Goal: Information Seeking & Learning: Learn about a topic

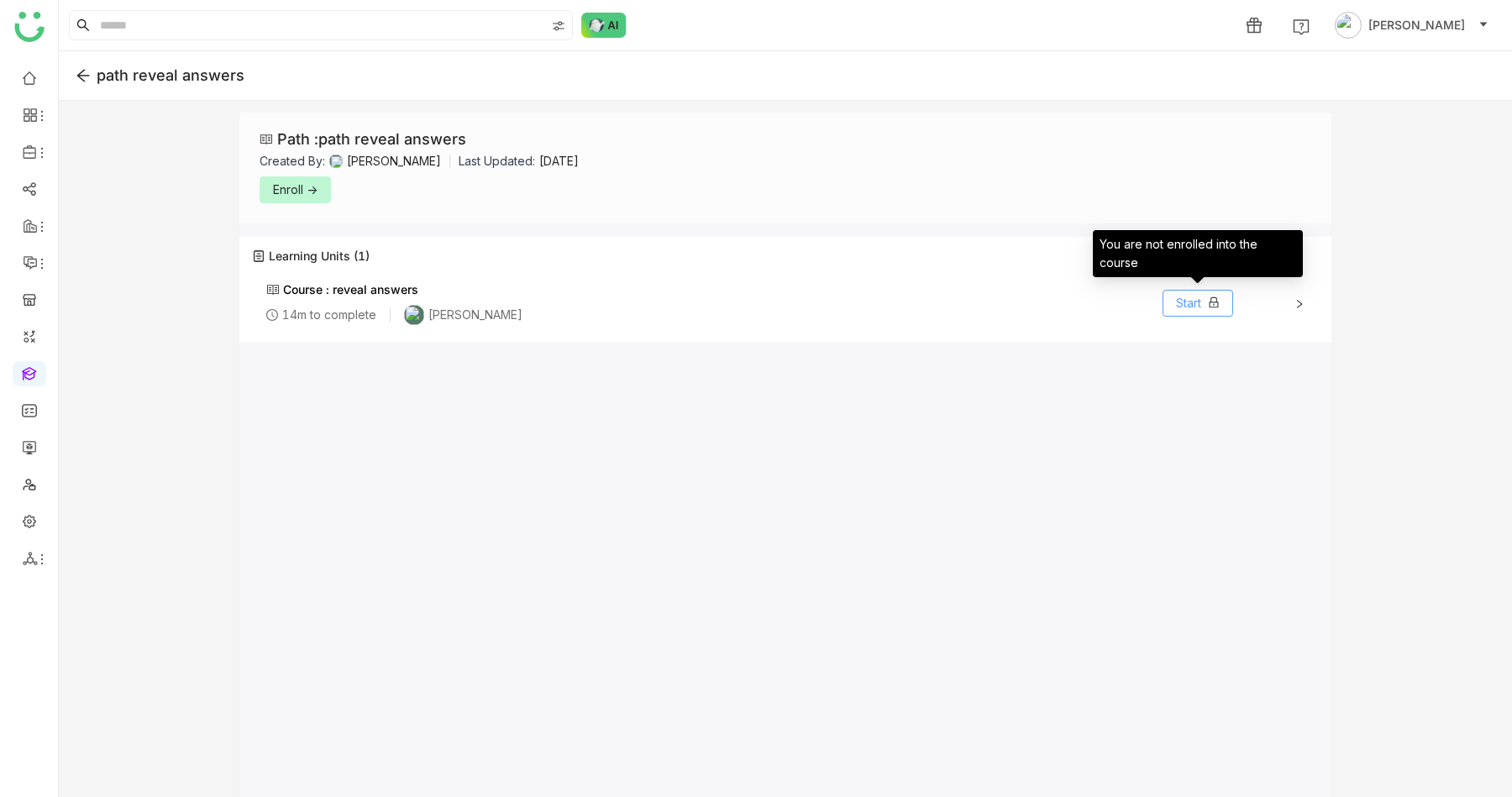
click at [1178, 297] on span "Start" at bounding box center [1189, 303] width 26 height 18
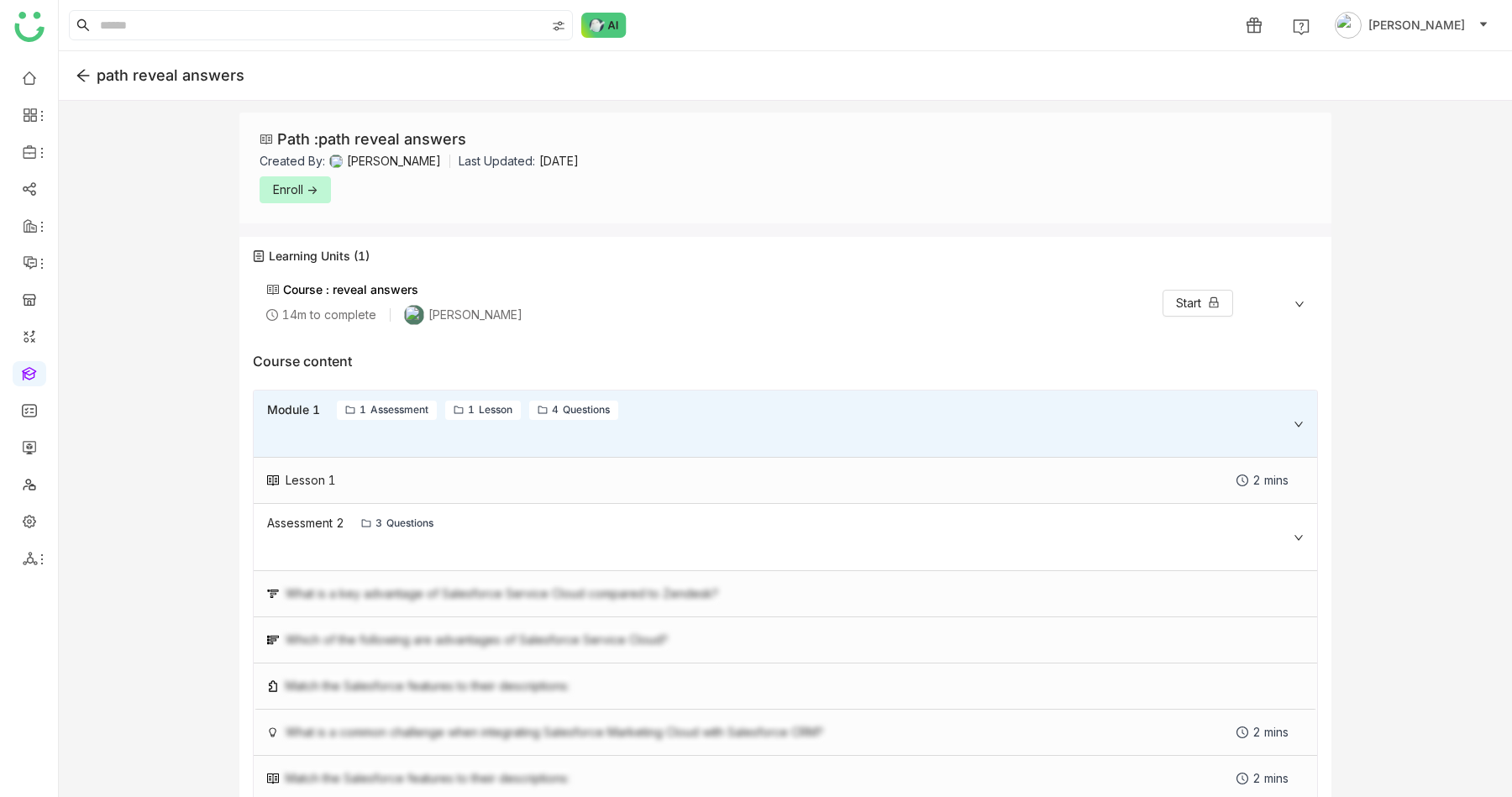
click at [273, 192] on span "Enroll ->" at bounding box center [295, 189] width 45 height 18
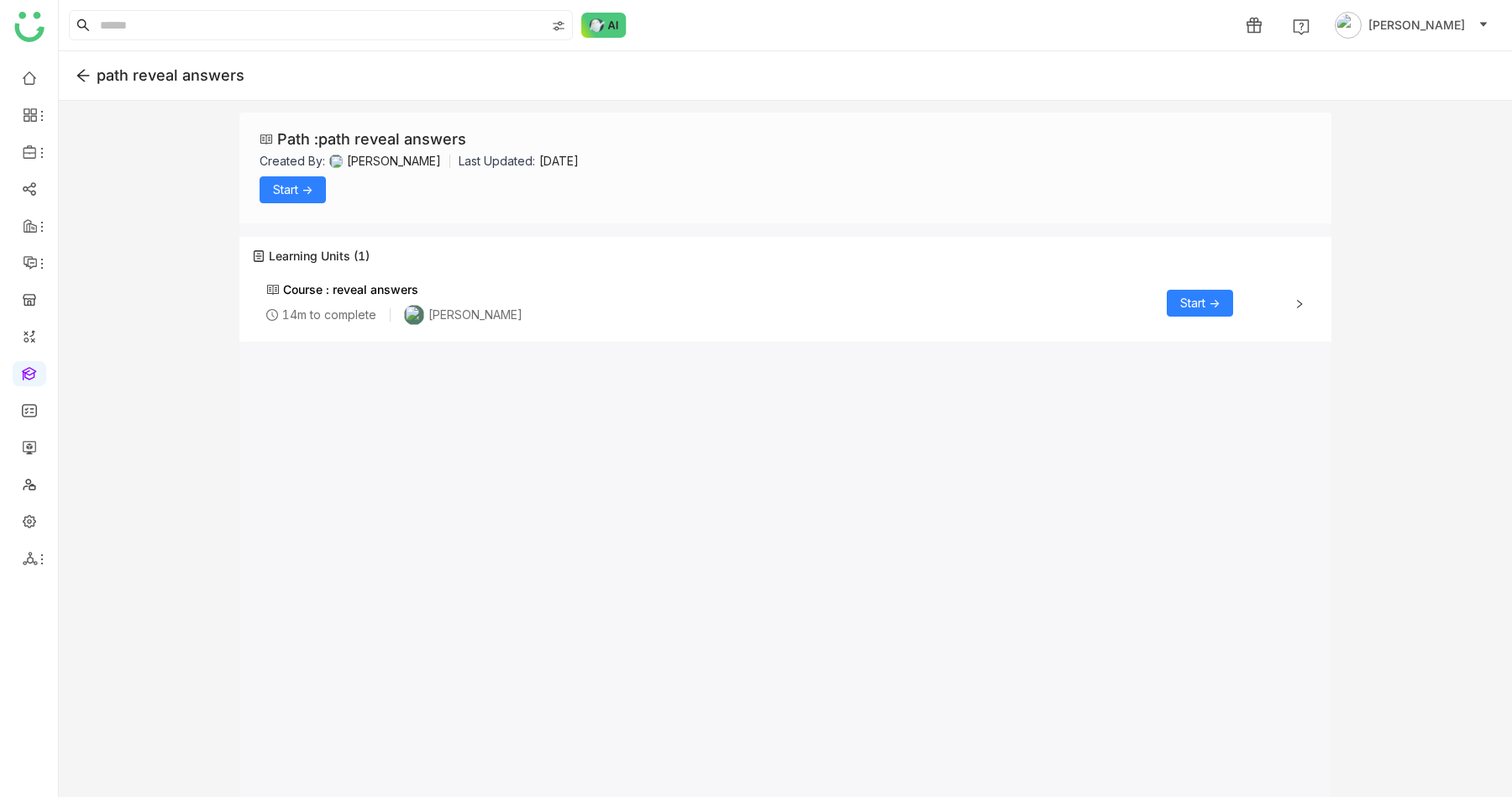
click at [1188, 303] on span "Start ->" at bounding box center [1200, 303] width 40 height 18
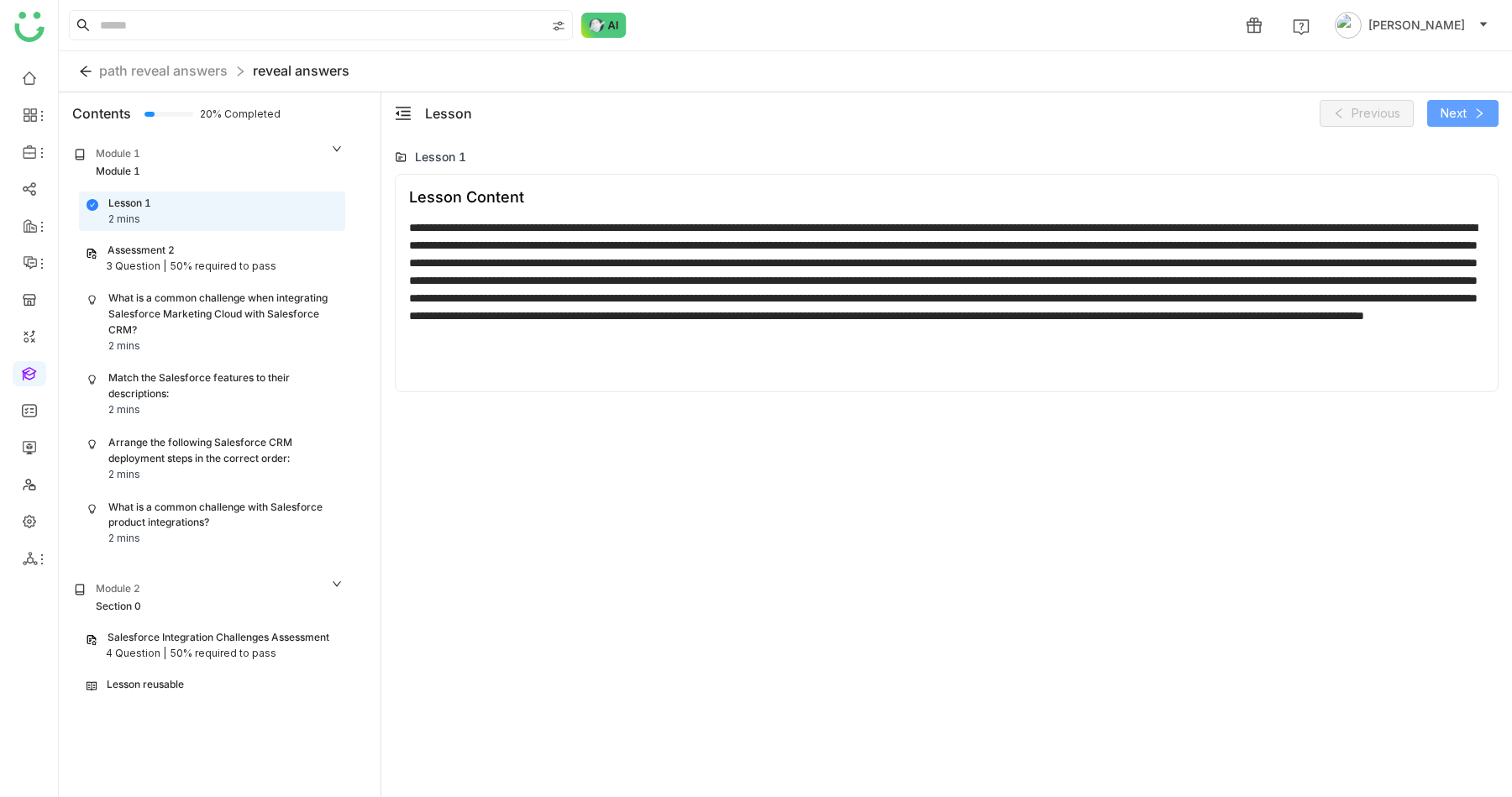
click at [1495, 110] on button "Next" at bounding box center [1463, 113] width 71 height 27
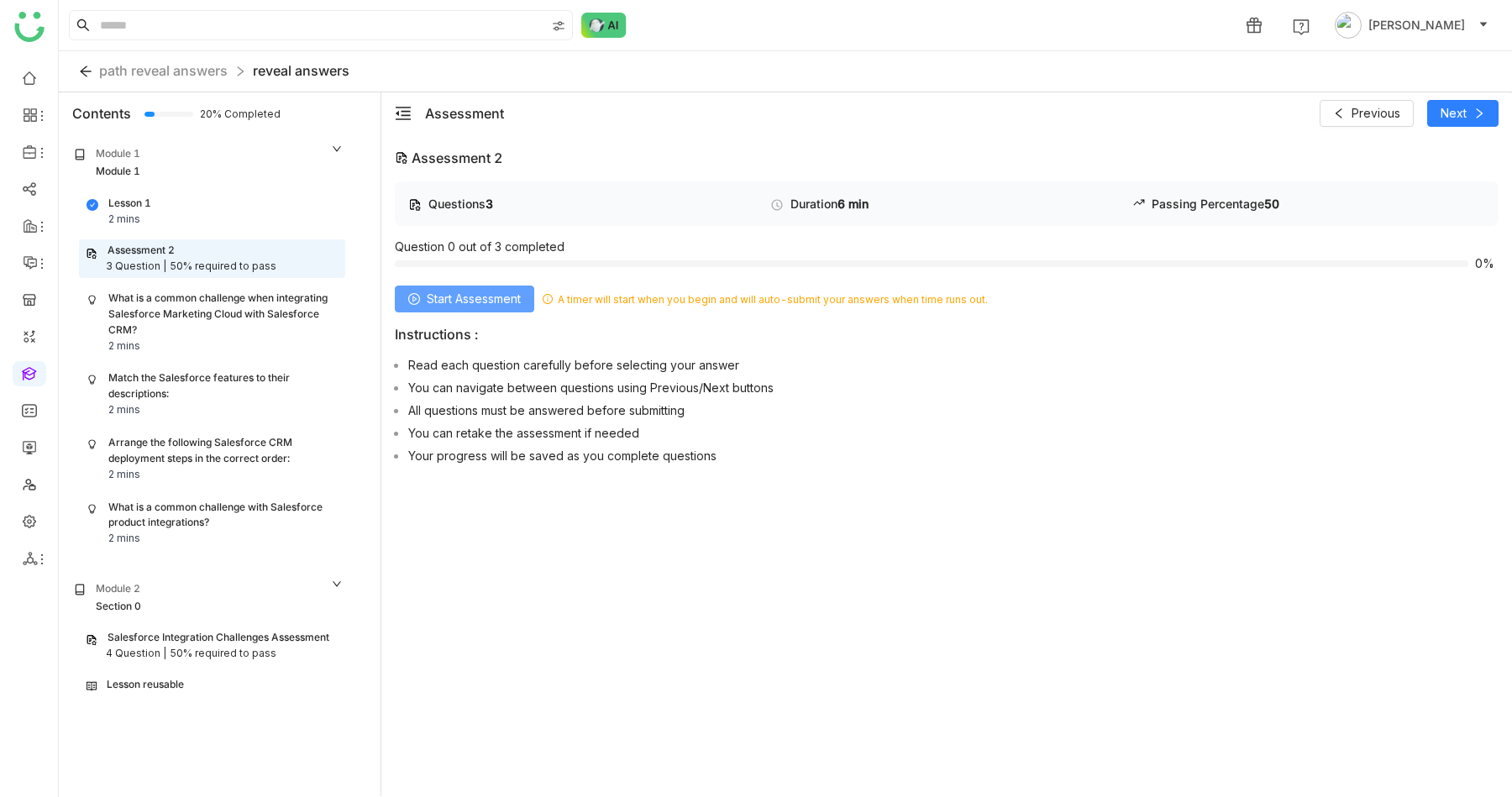
click at [473, 299] on span "Start Assessment" at bounding box center [473, 299] width 94 height 18
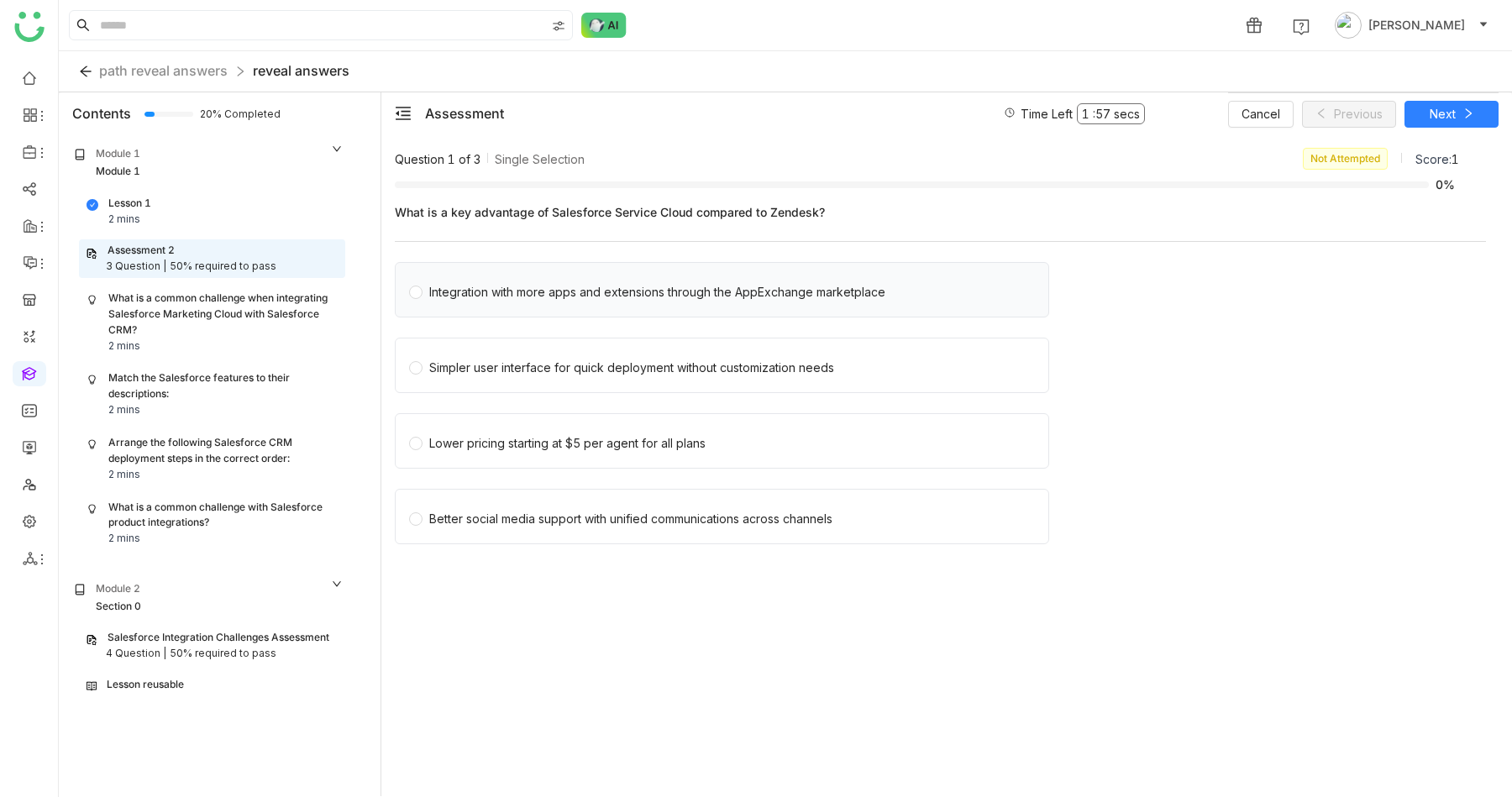
click at [637, 290] on div "Integration with more apps and extensions through the AppExchange marketplace" at bounding box center [657, 291] width 456 height 18
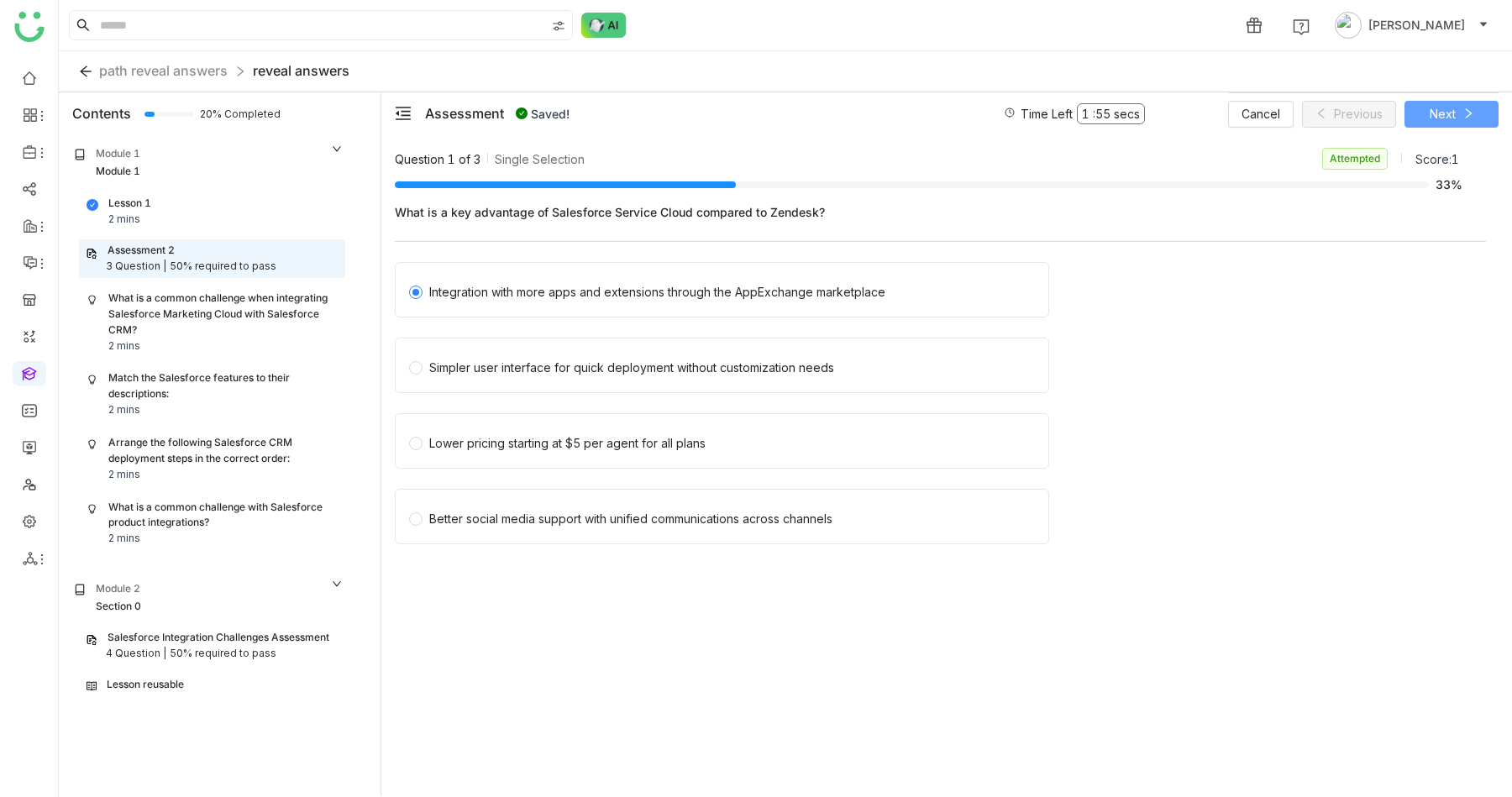
click at [1425, 109] on button "Next" at bounding box center [1451, 114] width 94 height 27
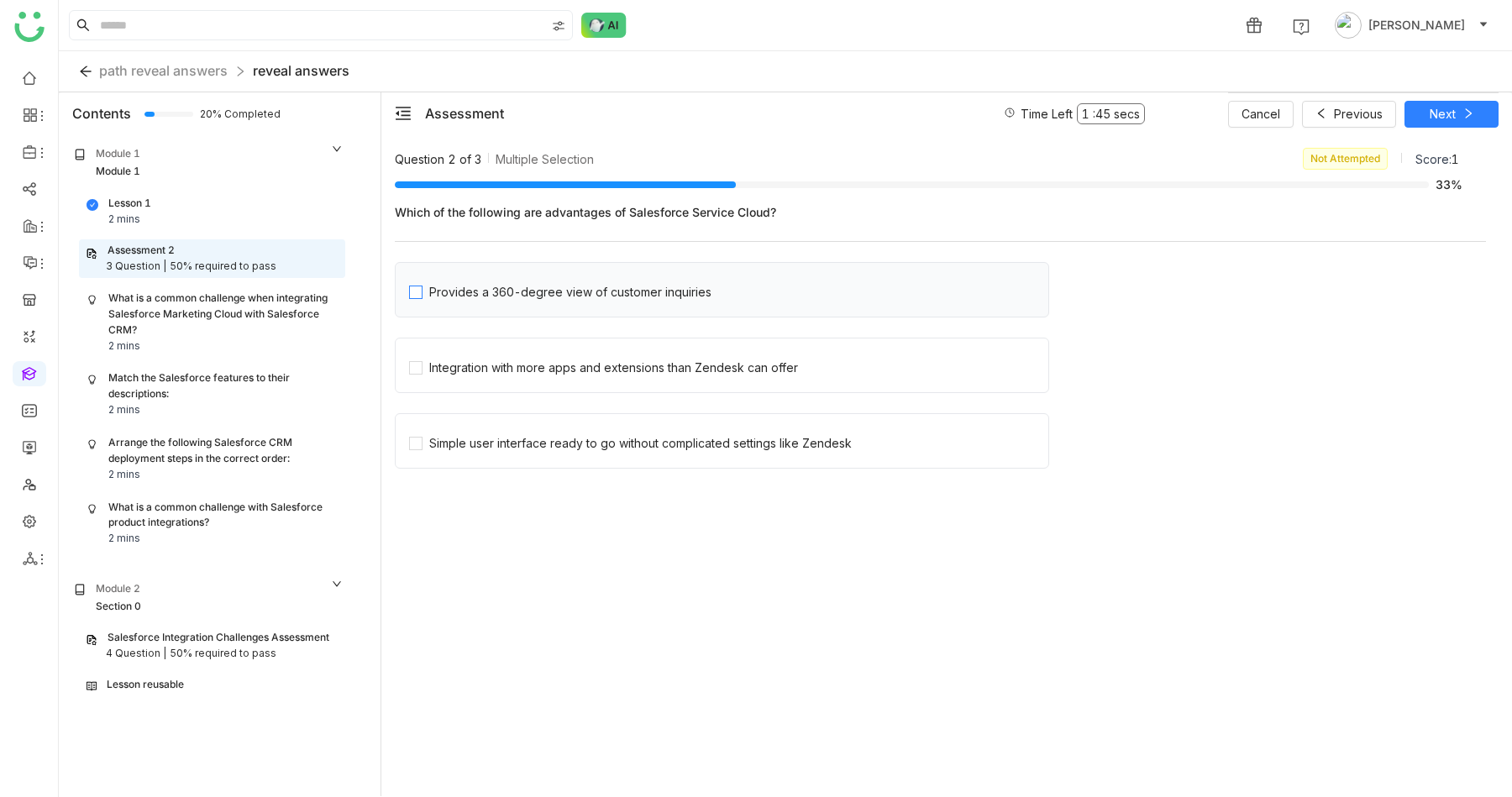
click at [562, 297] on div "Provides a 360-degree view of customer inquiries" at bounding box center [571, 291] width 283 height 18
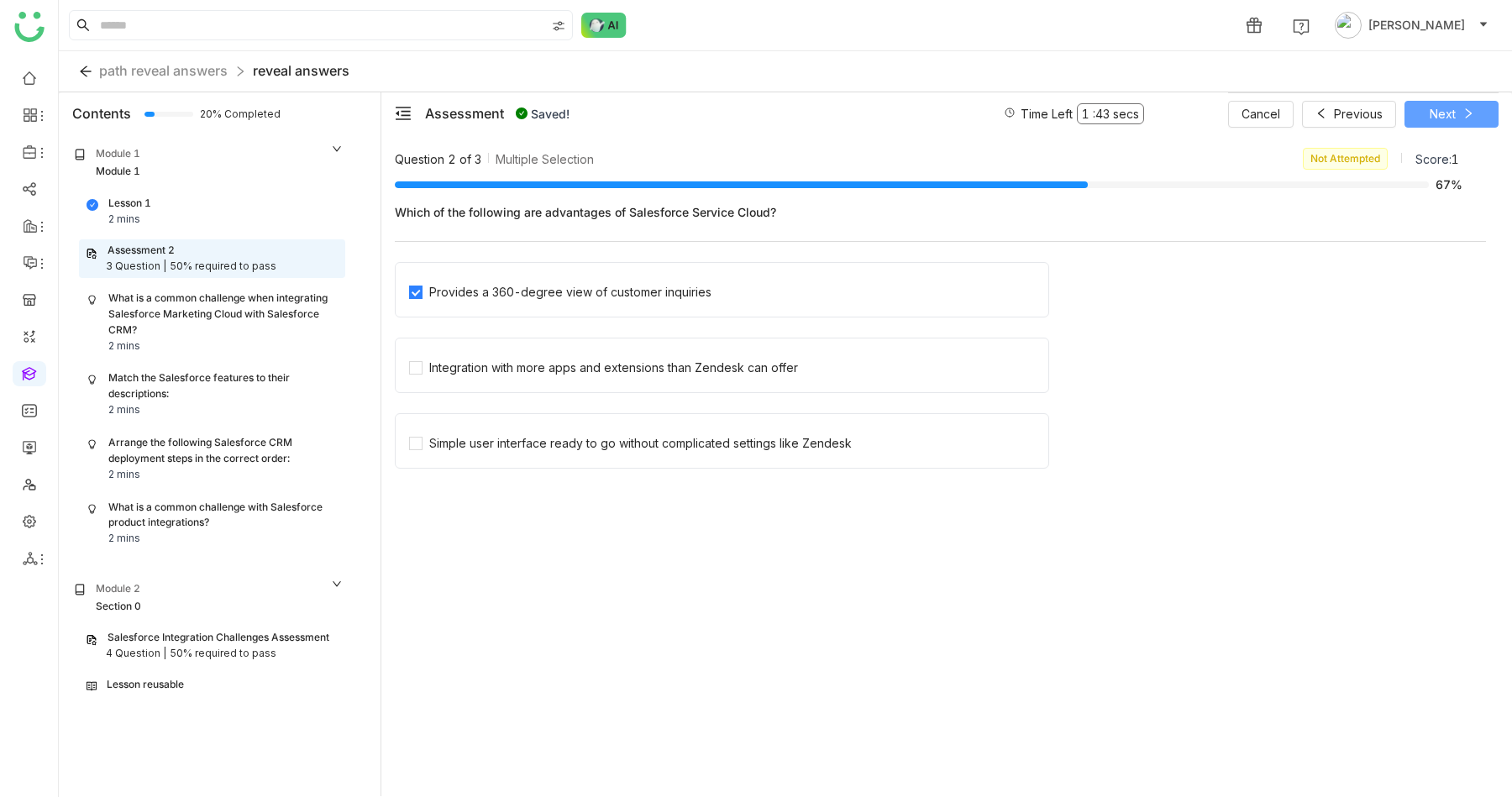
click at [1418, 121] on button "Next" at bounding box center [1451, 114] width 94 height 27
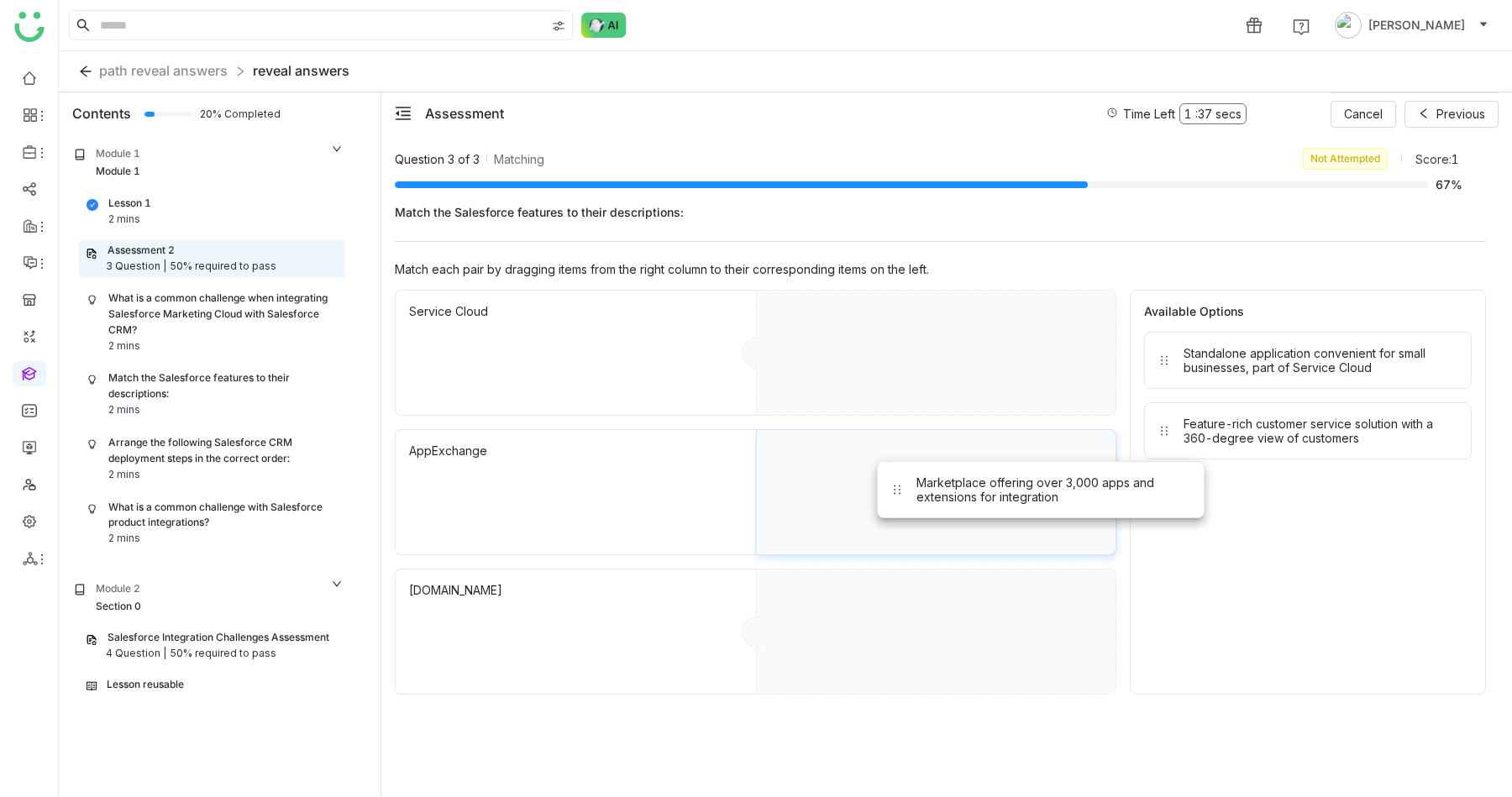
drag, startPoint x: 1231, startPoint y: 368, endPoint x: 965, endPoint y: 497, distance: 295.6
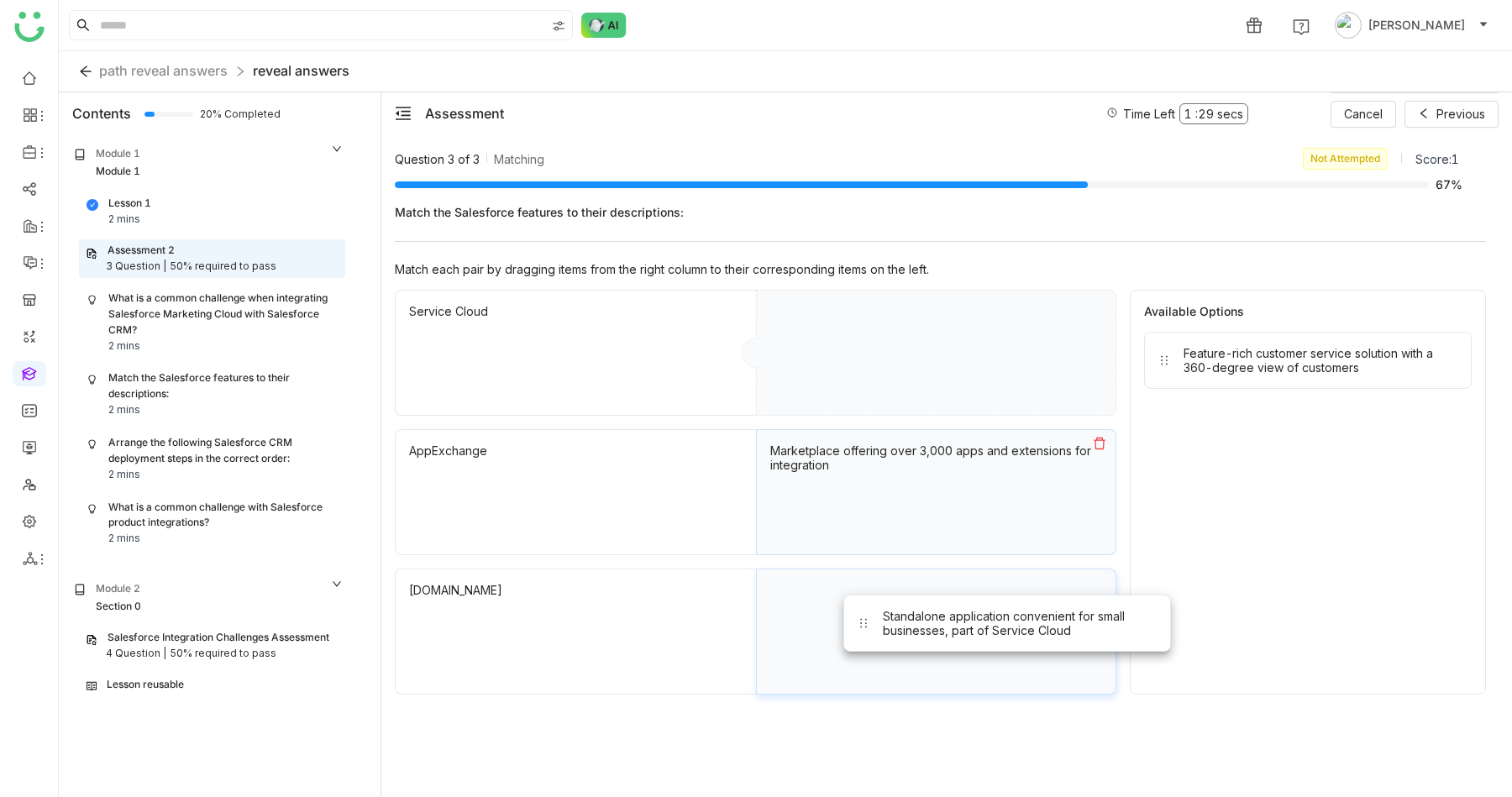
drag, startPoint x: 1367, startPoint y: 378, endPoint x: 1066, endPoint y: 640, distance: 399.1
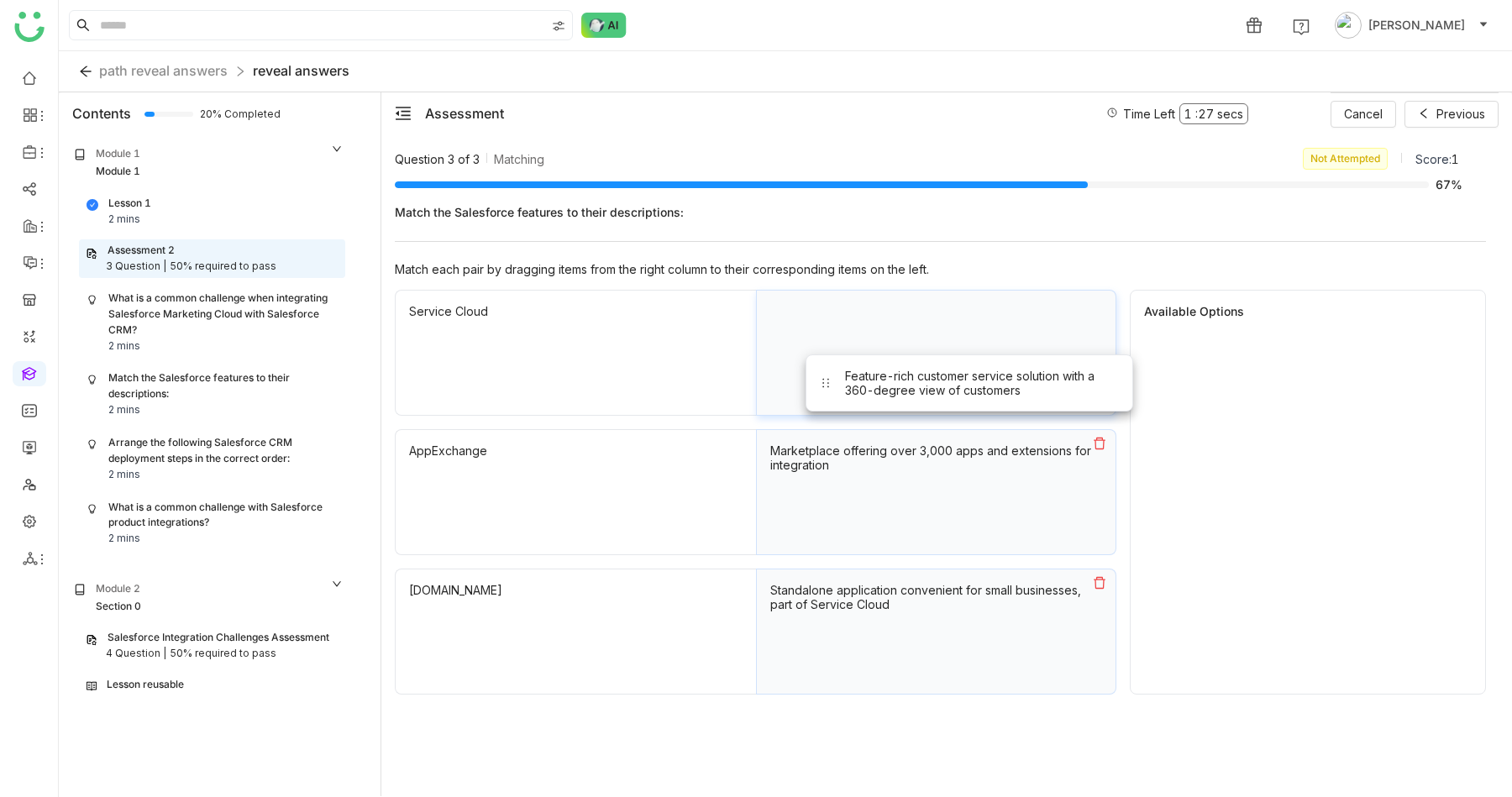
drag, startPoint x: 1283, startPoint y: 365, endPoint x: 945, endPoint y: 388, distance: 338.8
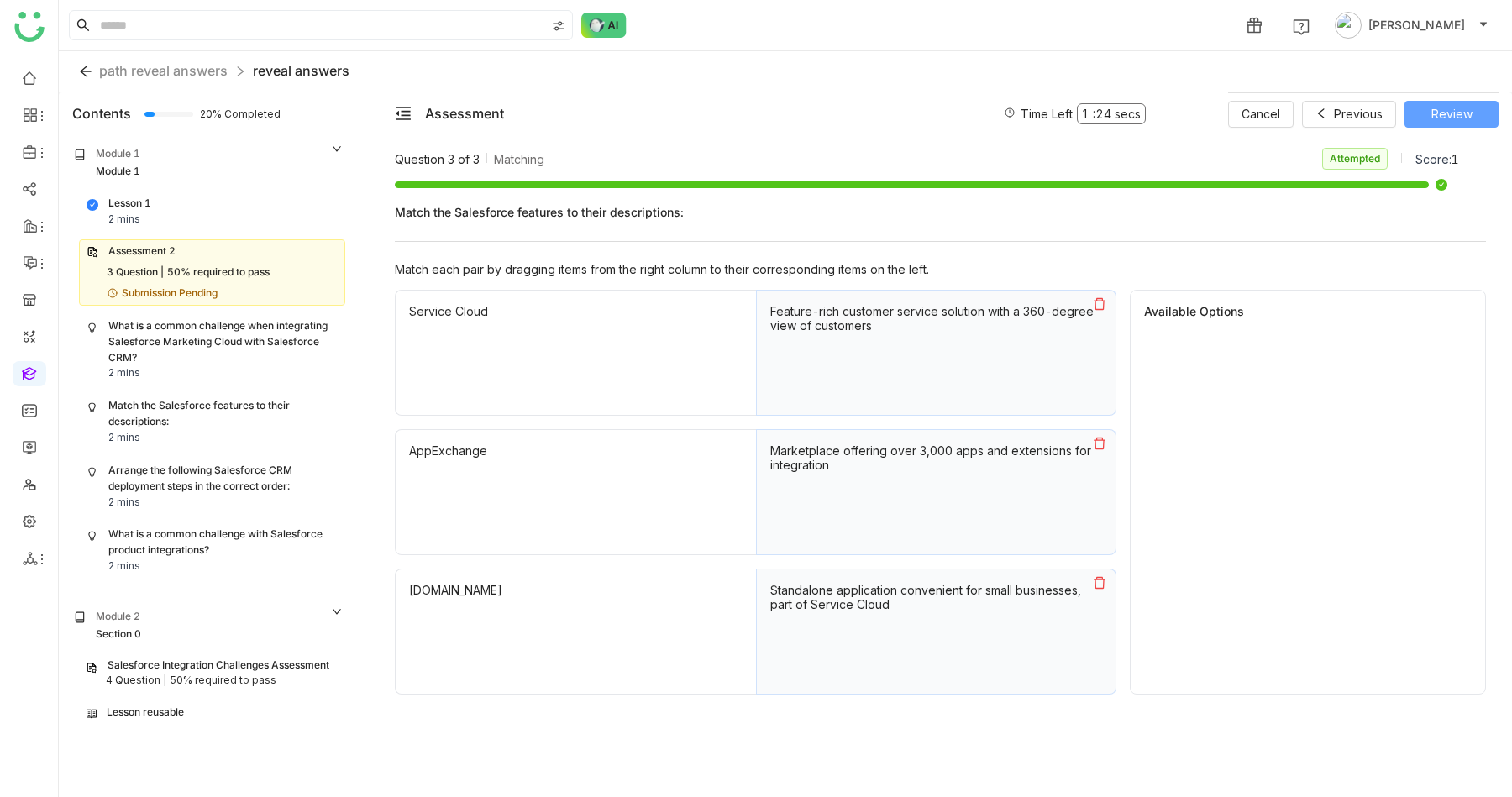
click at [1459, 118] on span "Review" at bounding box center [1451, 114] width 41 height 18
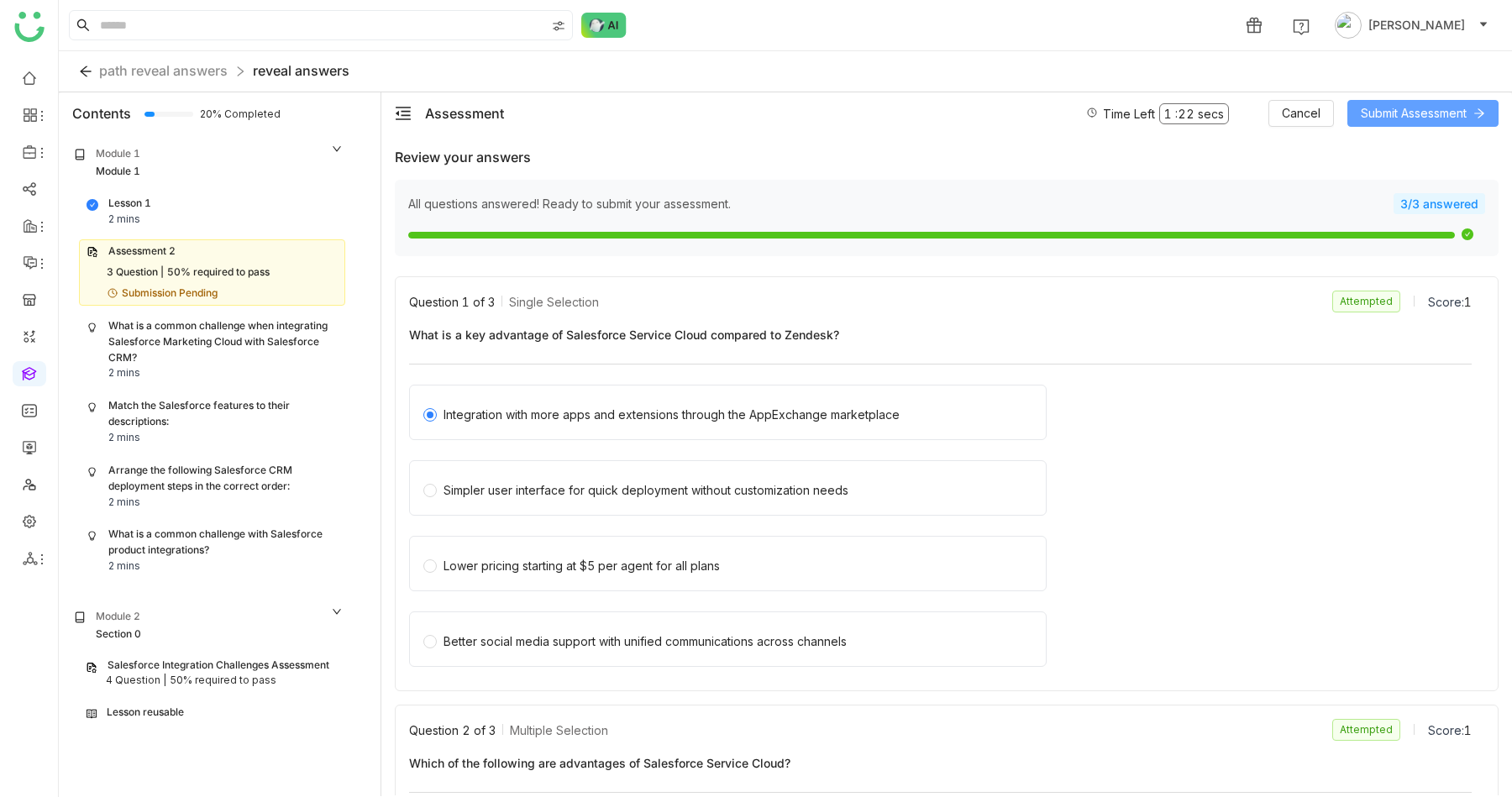
click at [1440, 118] on span "Submit Assessment" at bounding box center [1414, 113] width 106 height 18
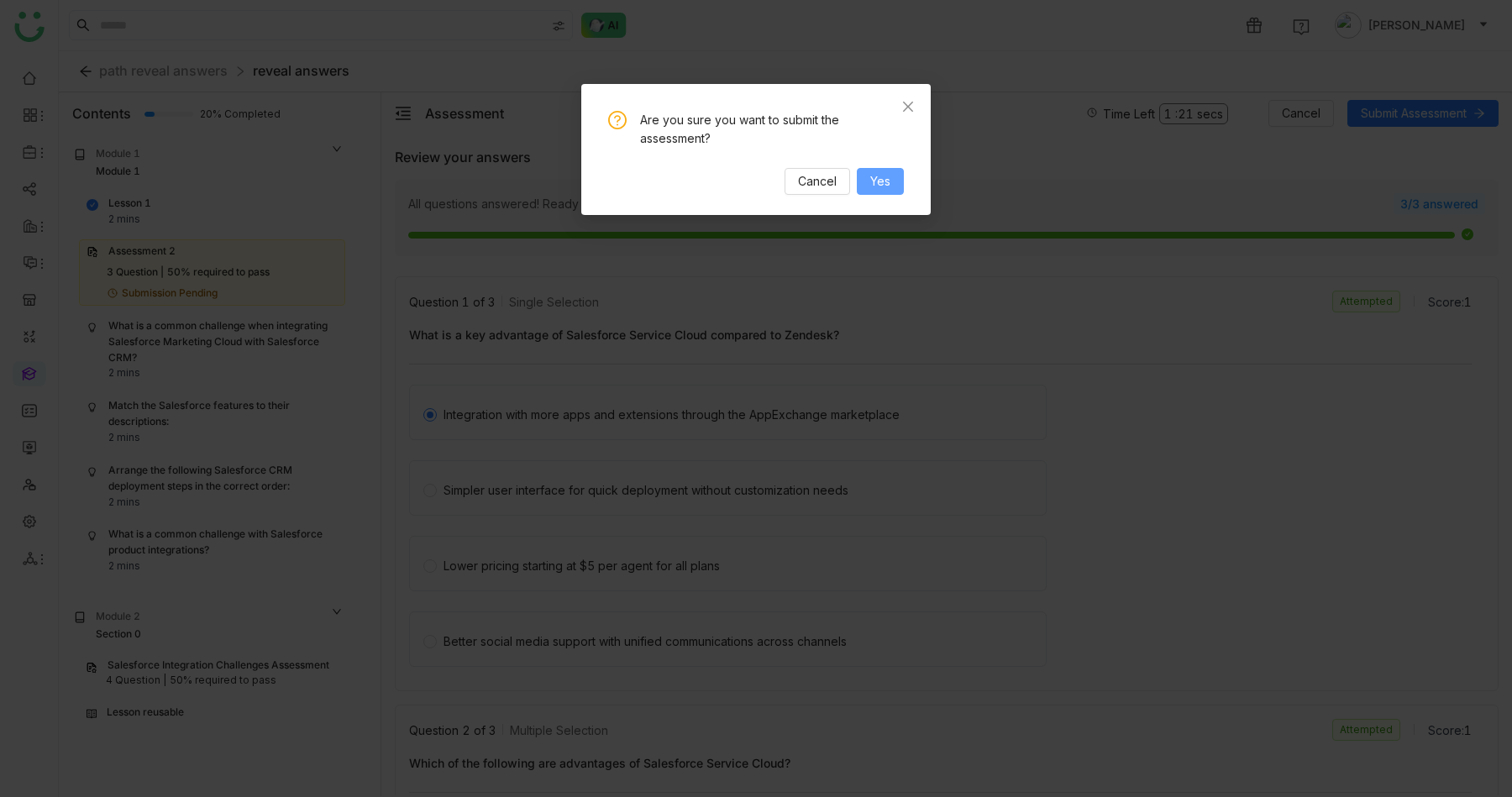
click at [865, 193] on button "Yes" at bounding box center [880, 181] width 47 height 27
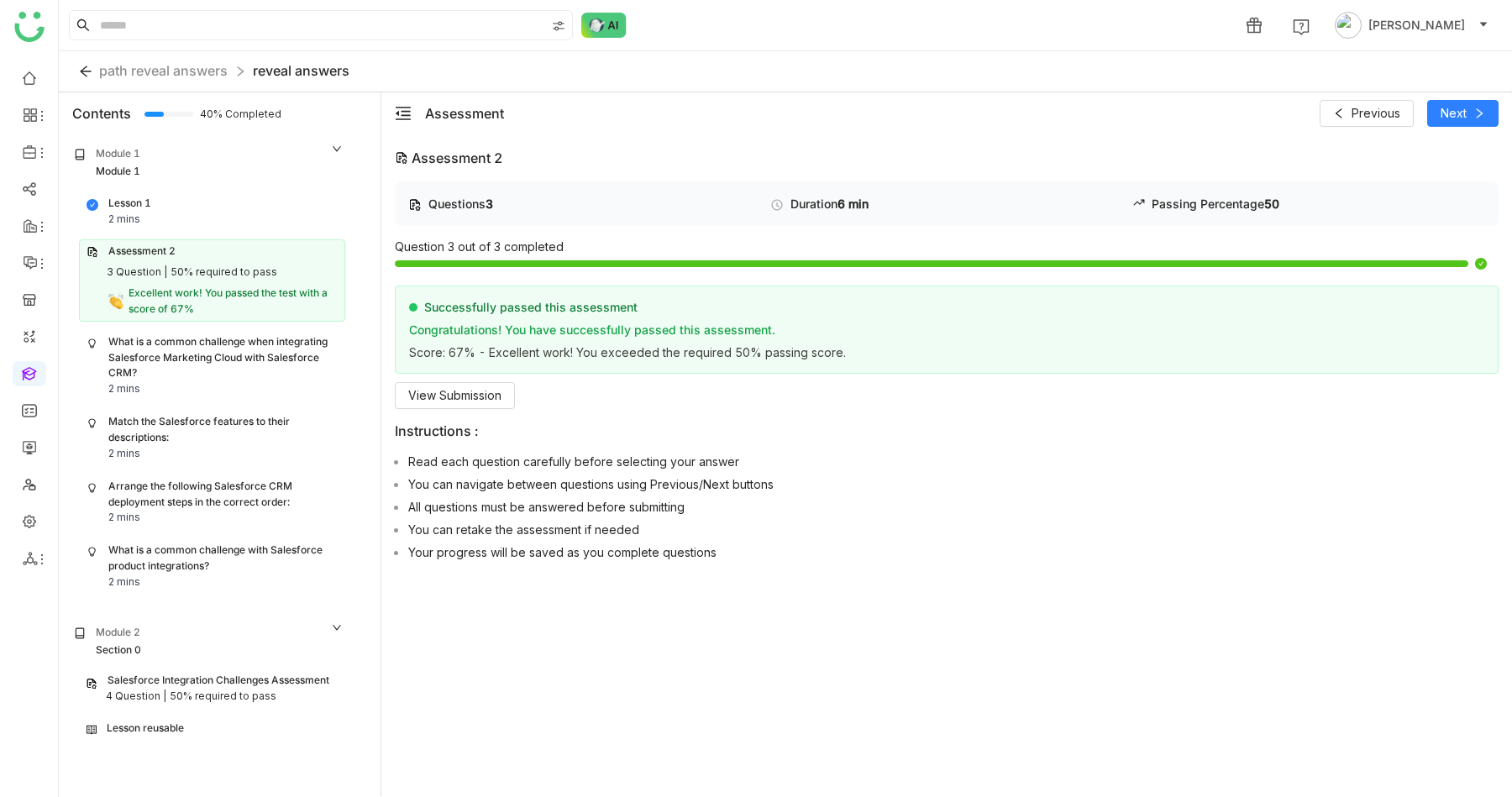
click at [211, 376] on div "What is a common challenge when integrating Salesforce Marketing Cloud with Sal…" at bounding box center [223, 358] width 230 height 47
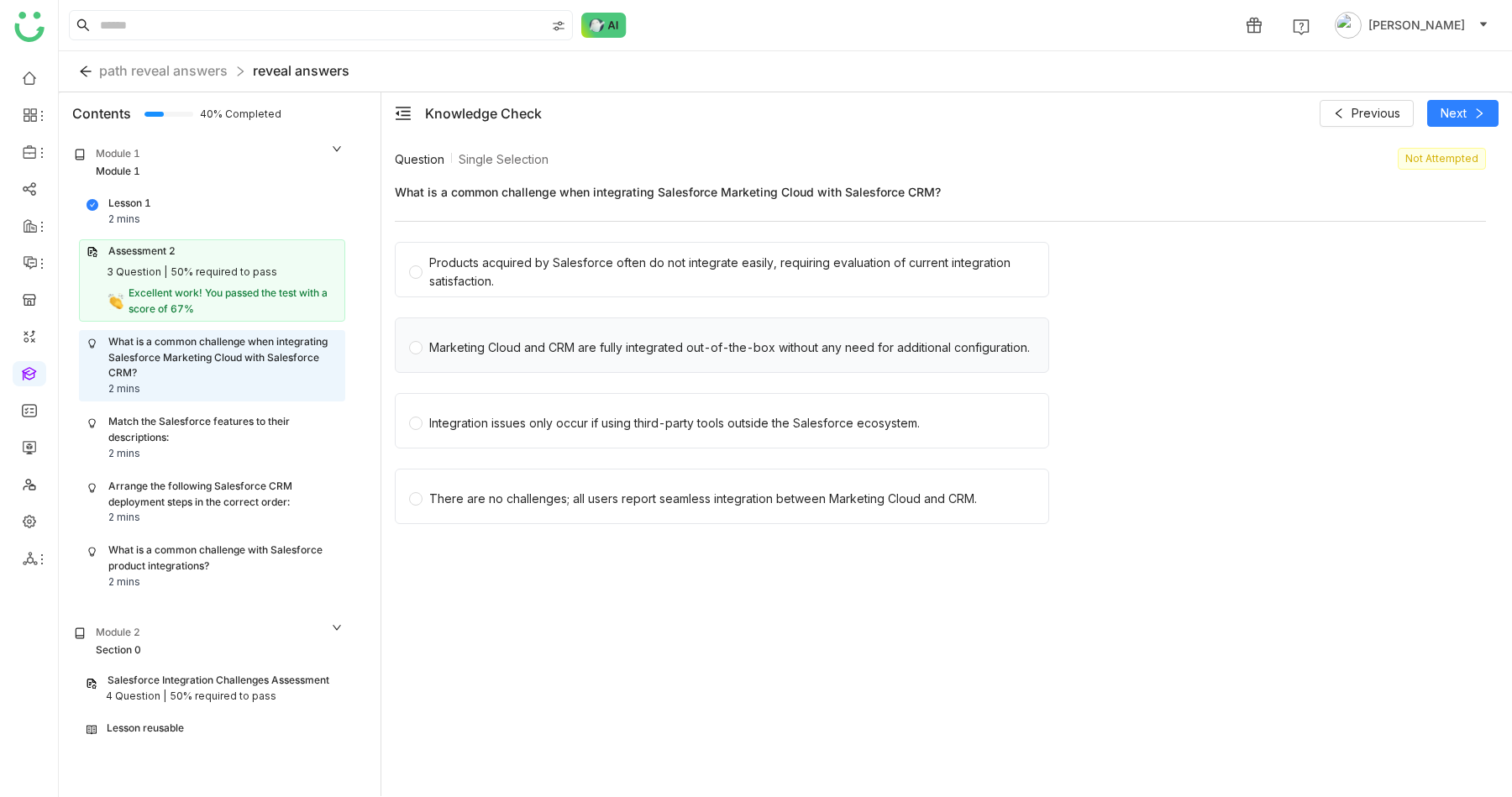
click at [540, 343] on div "Marketing Cloud and CRM are fully integrated out-of-the-box without any need fo…" at bounding box center [729, 347] width 600 height 18
click at [1441, 104] on span "Next" at bounding box center [1453, 113] width 26 height 18
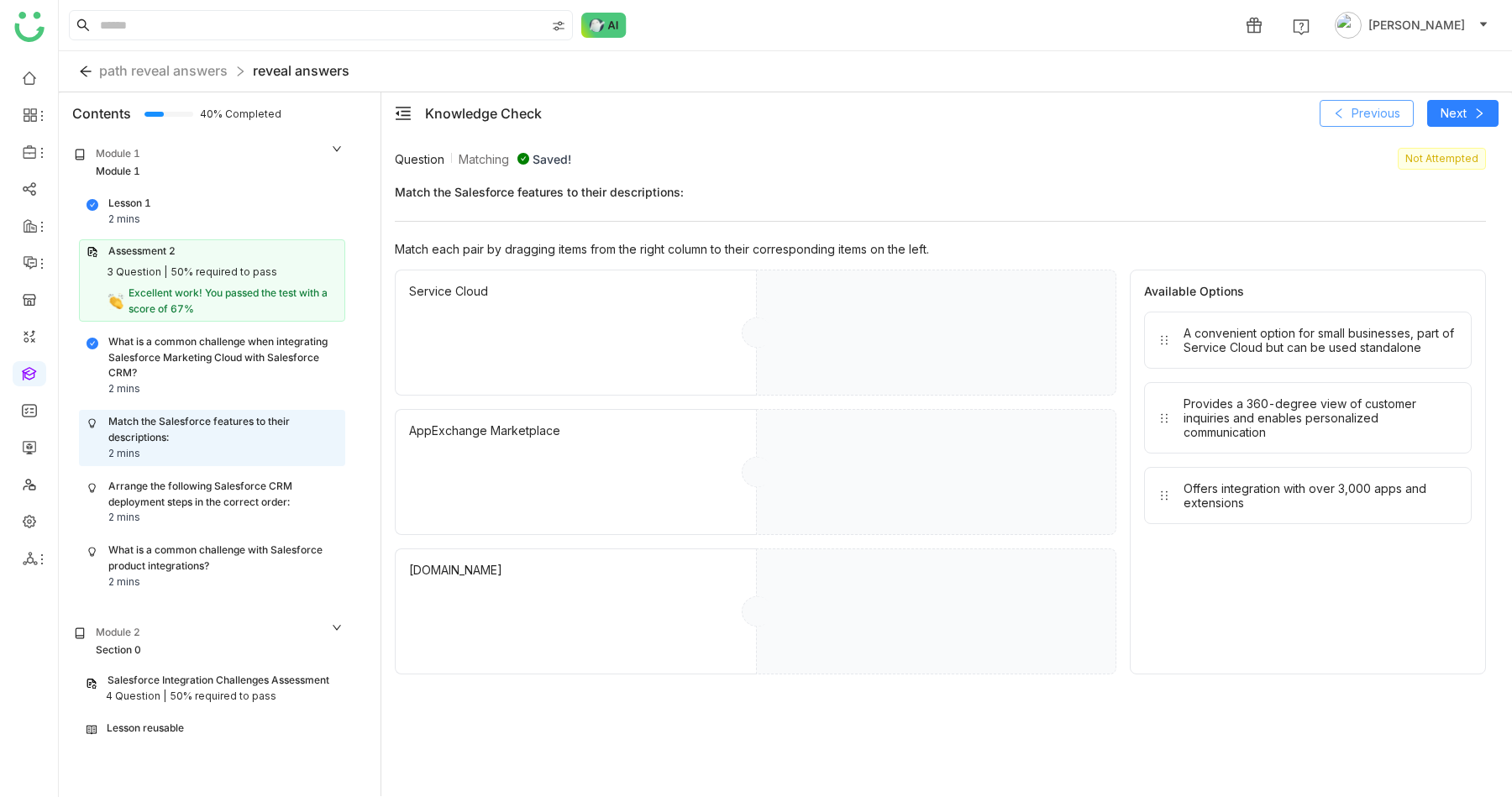
click at [1369, 113] on span "Previous" at bounding box center [1375, 113] width 48 height 18
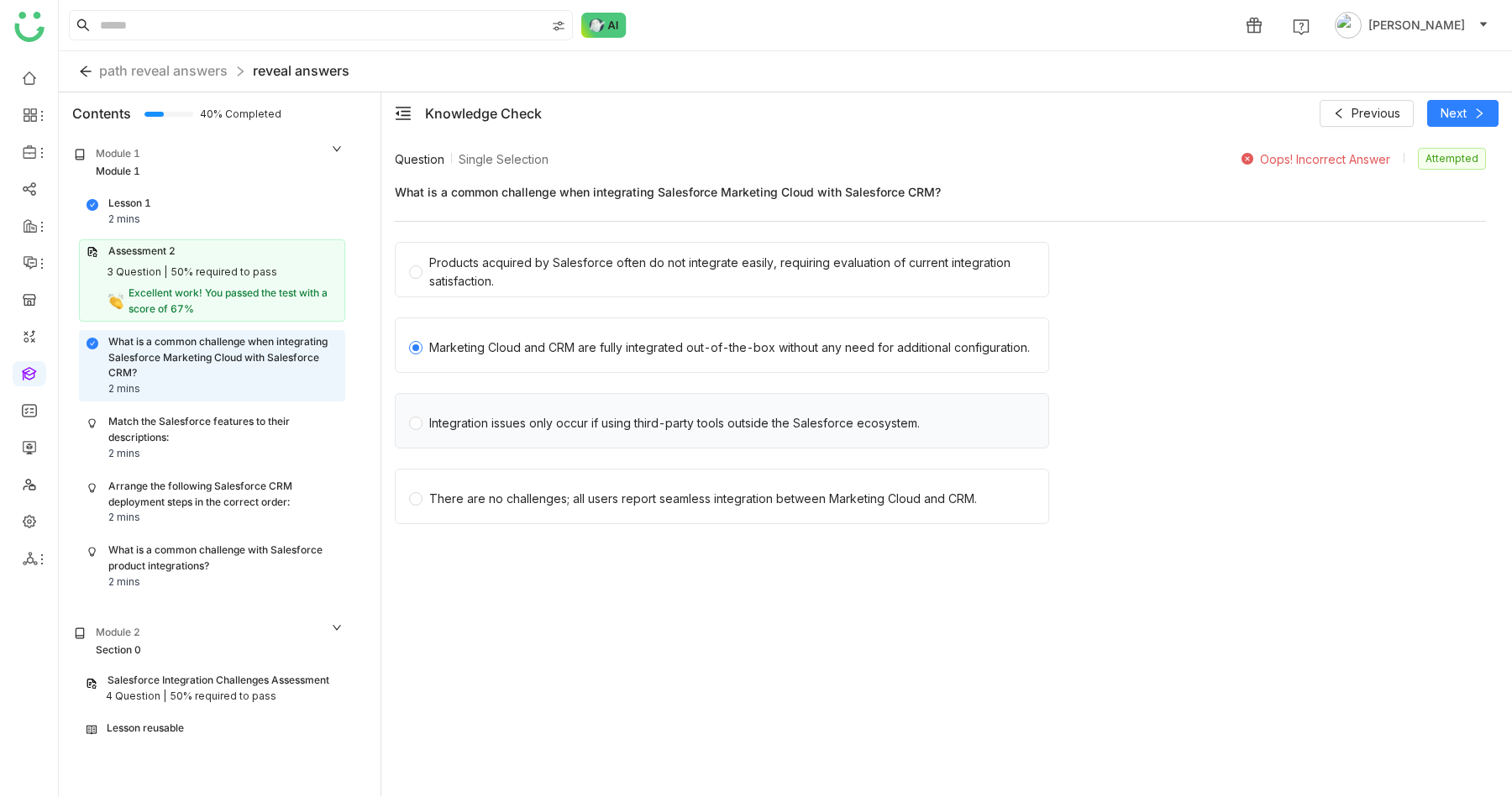
click at [566, 427] on div "Integration issues only occur if using third-party tools outside the Salesforce…" at bounding box center [674, 423] width 490 height 18
click at [540, 265] on div "Products acquired by Salesforce often do not integrate easily, requiring evalua…" at bounding box center [732, 271] width 605 height 37
click at [1449, 121] on span "Next" at bounding box center [1453, 113] width 26 height 18
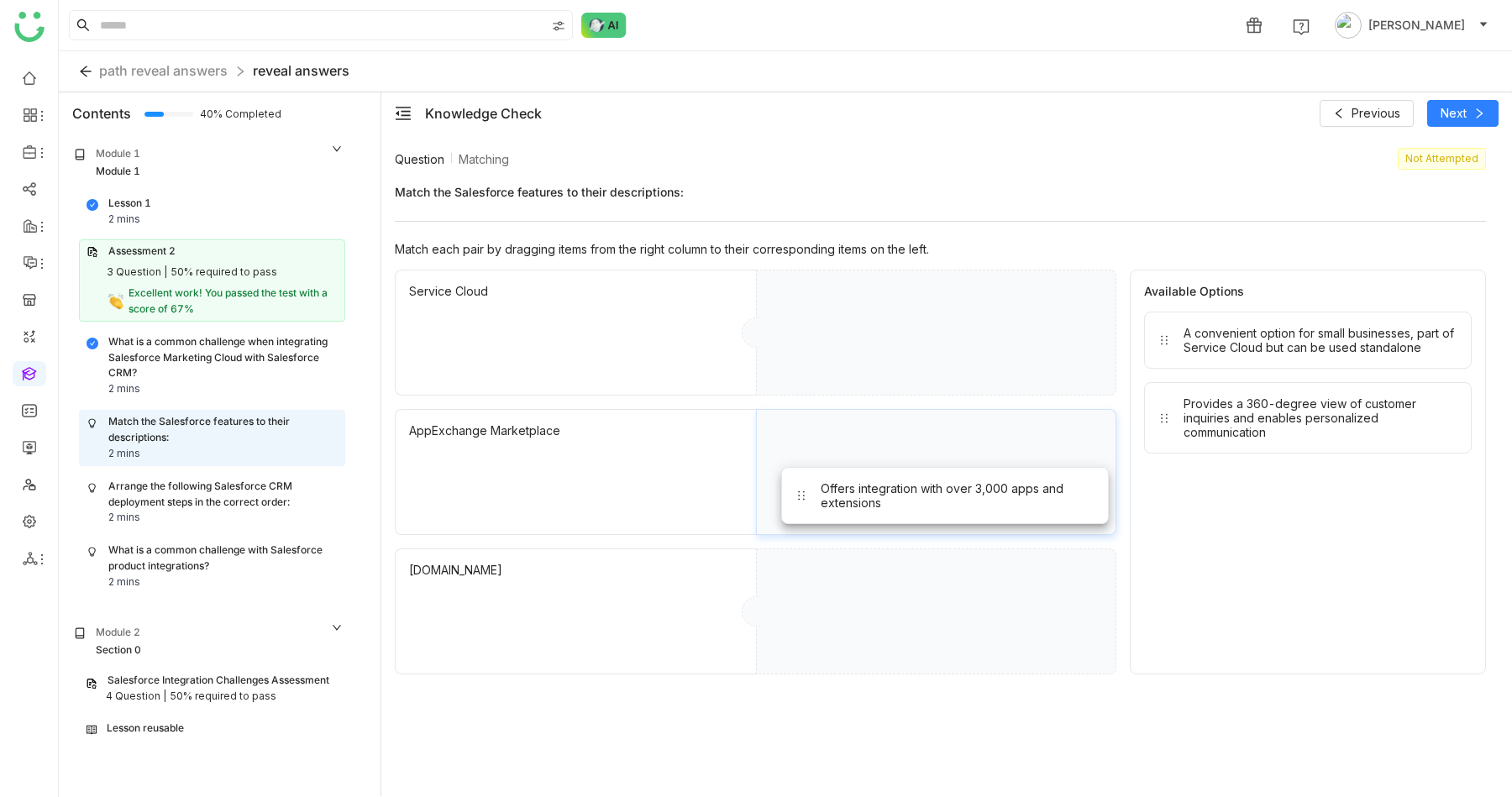
drag, startPoint x: 1265, startPoint y: 506, endPoint x: 902, endPoint y: 506, distance: 363.0
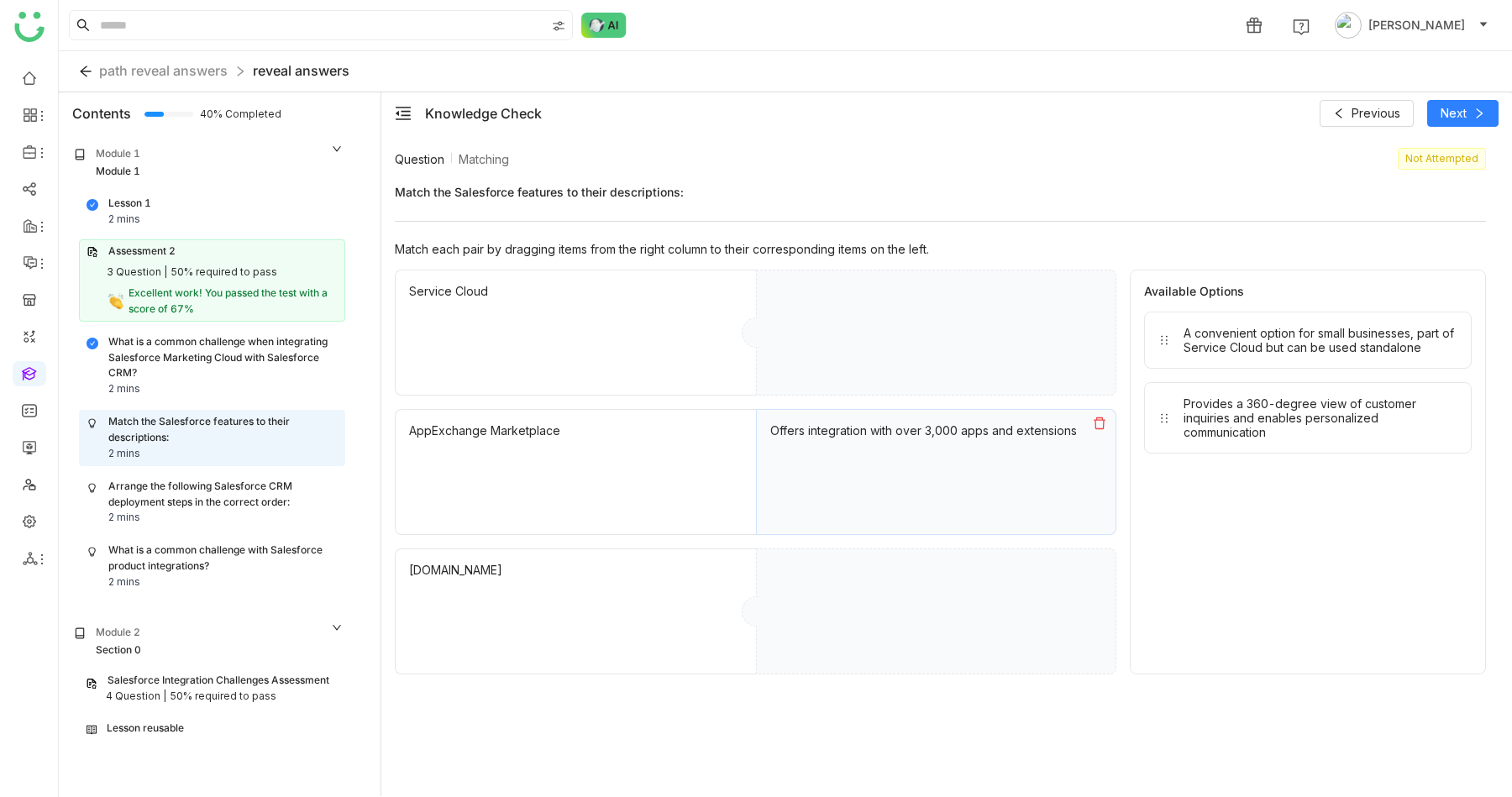
click at [1247, 338] on div "A convenient option for small businesses, part of Service Cloud but can be used…" at bounding box center [1320, 341] width 274 height 28
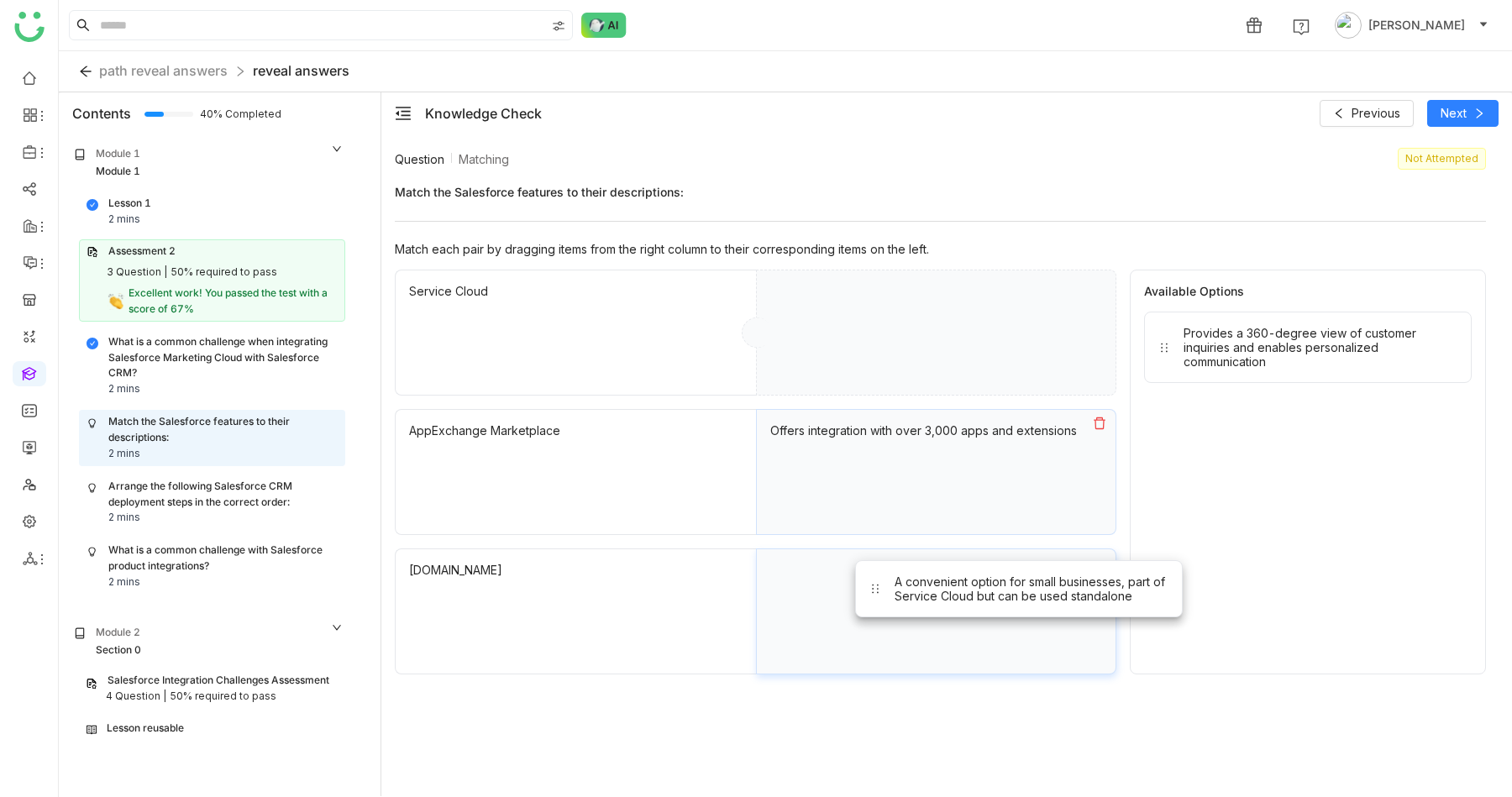
drag, startPoint x: 1239, startPoint y: 343, endPoint x: 950, endPoint y: 591, distance: 380.8
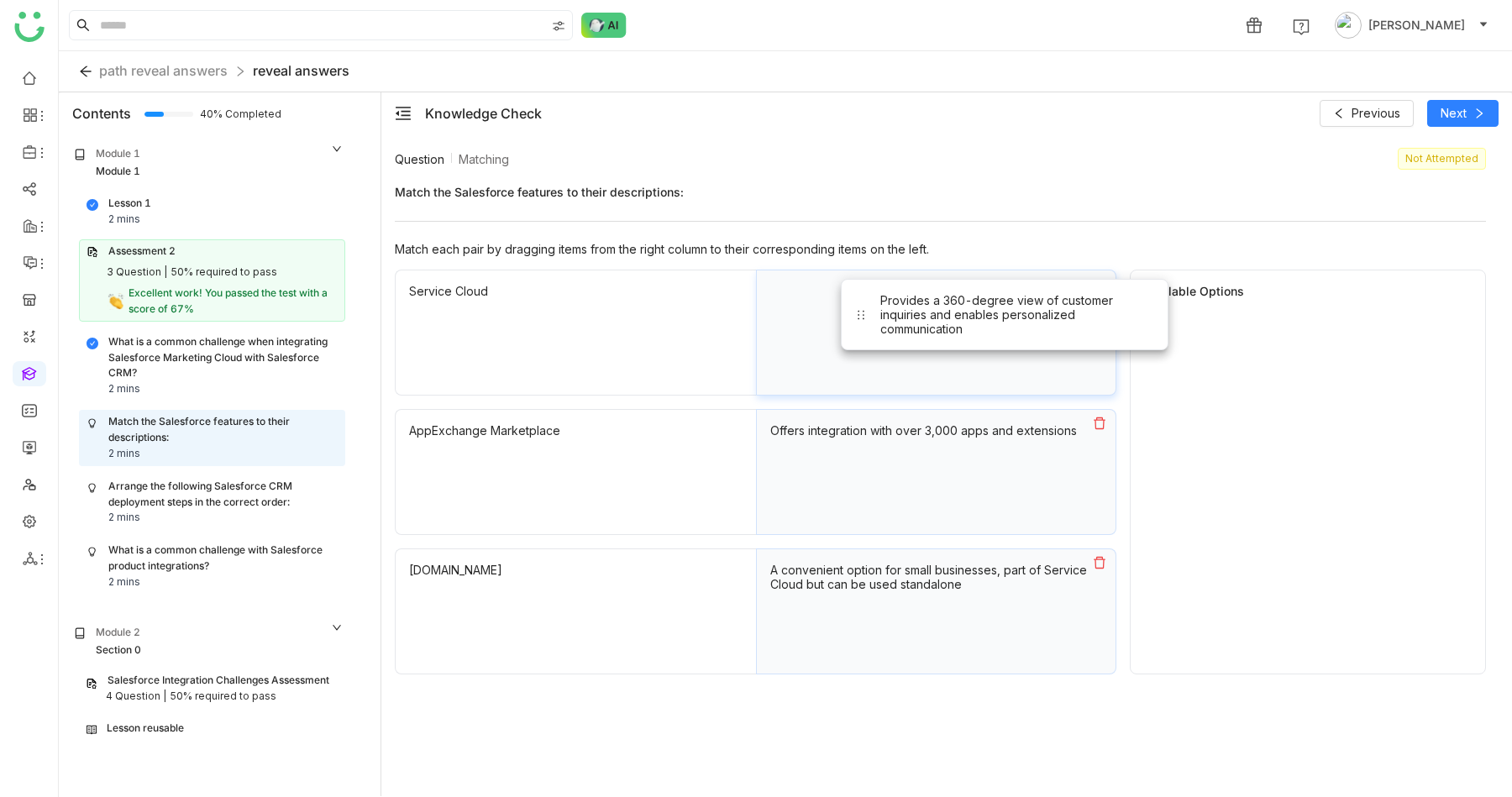
drag, startPoint x: 1265, startPoint y: 358, endPoint x: 935, endPoint y: 326, distance: 331.5
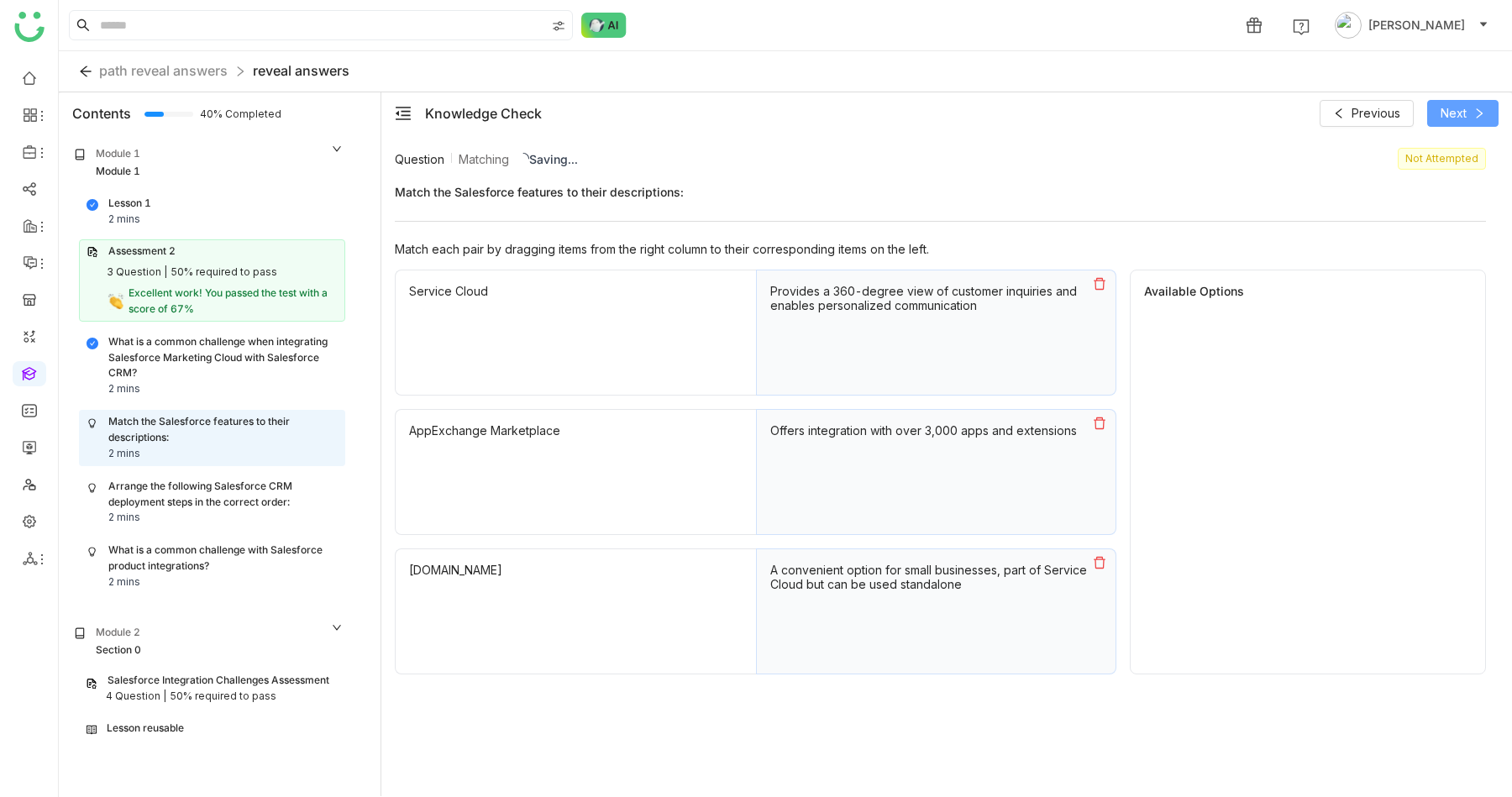
click at [1456, 105] on span "Next" at bounding box center [1453, 113] width 26 height 18
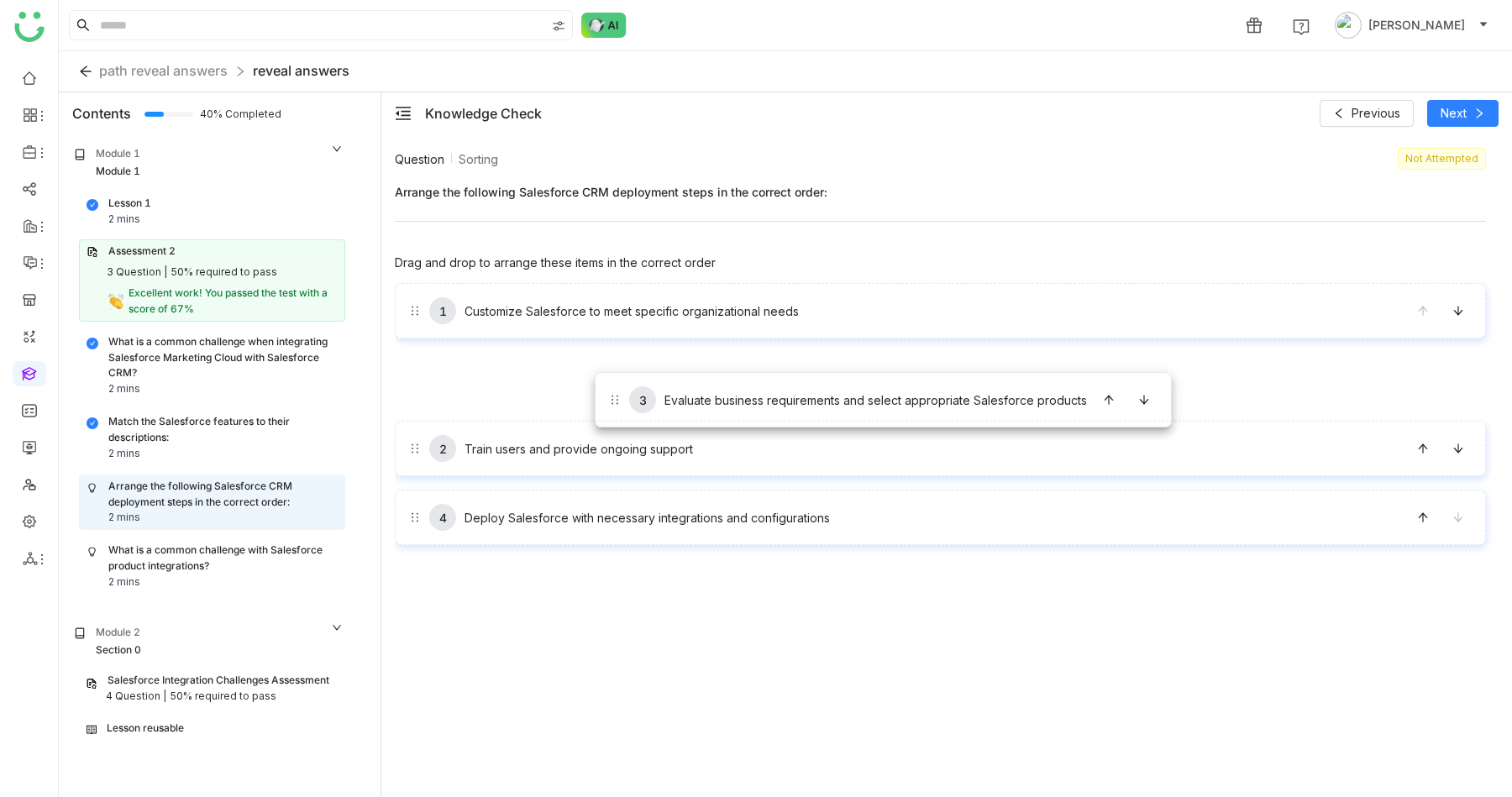
drag, startPoint x: 609, startPoint y: 454, endPoint x: 595, endPoint y: 372, distance: 83.2
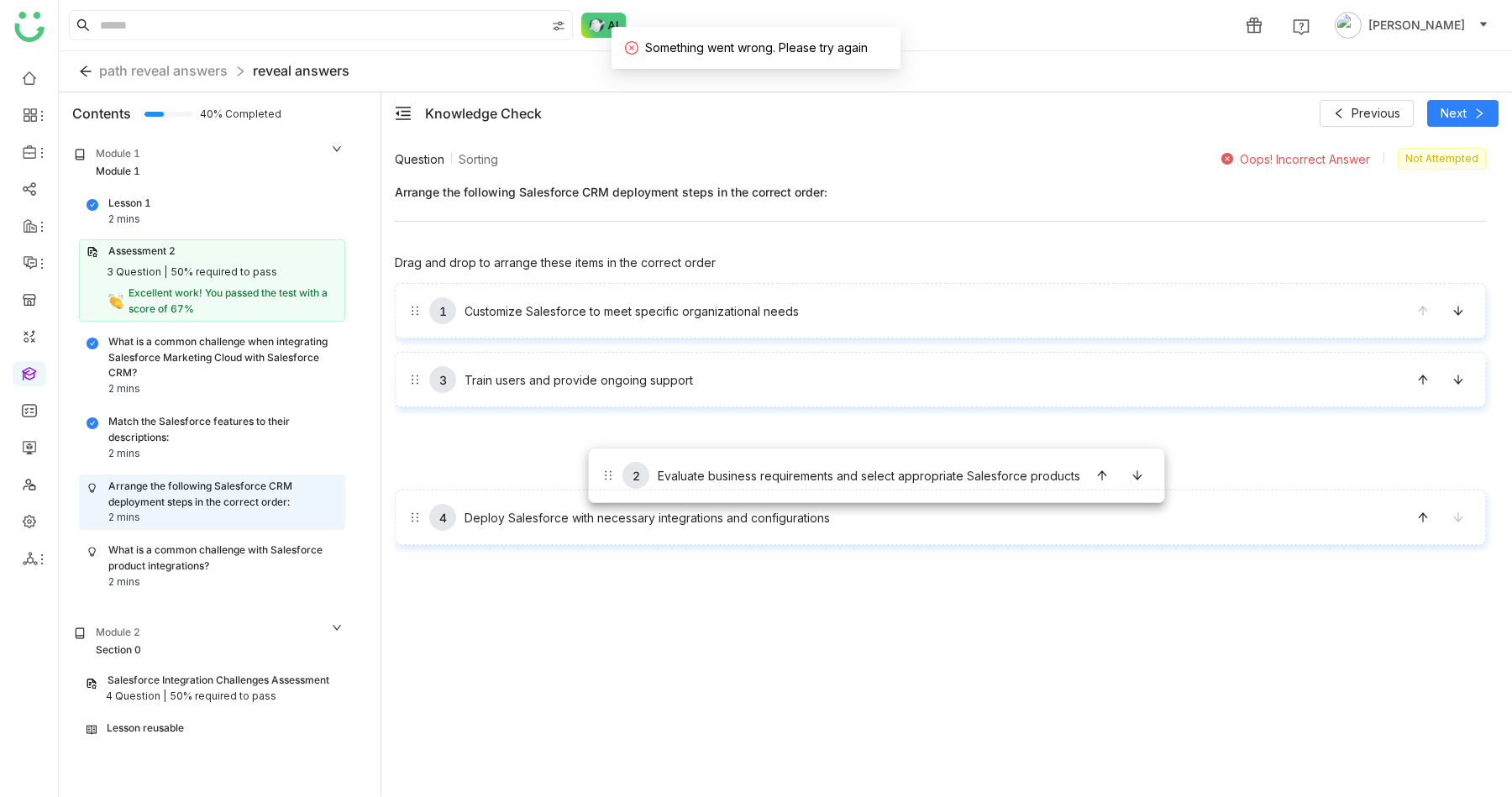
drag, startPoint x: 587, startPoint y: 382, endPoint x: 588, endPoint y: 445, distance: 63.0
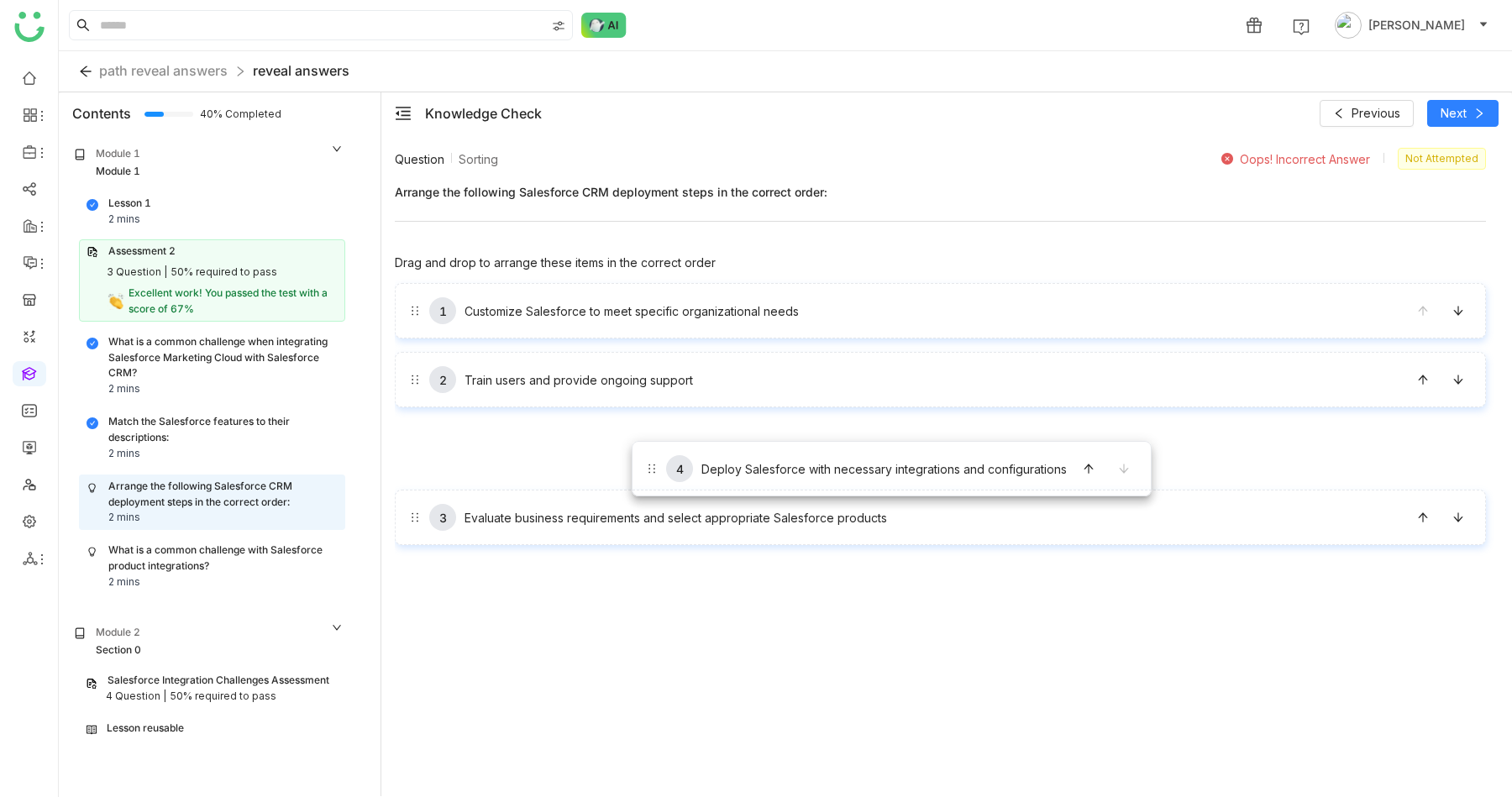
drag, startPoint x: 657, startPoint y: 531, endPoint x: 631, endPoint y: 441, distance: 93.7
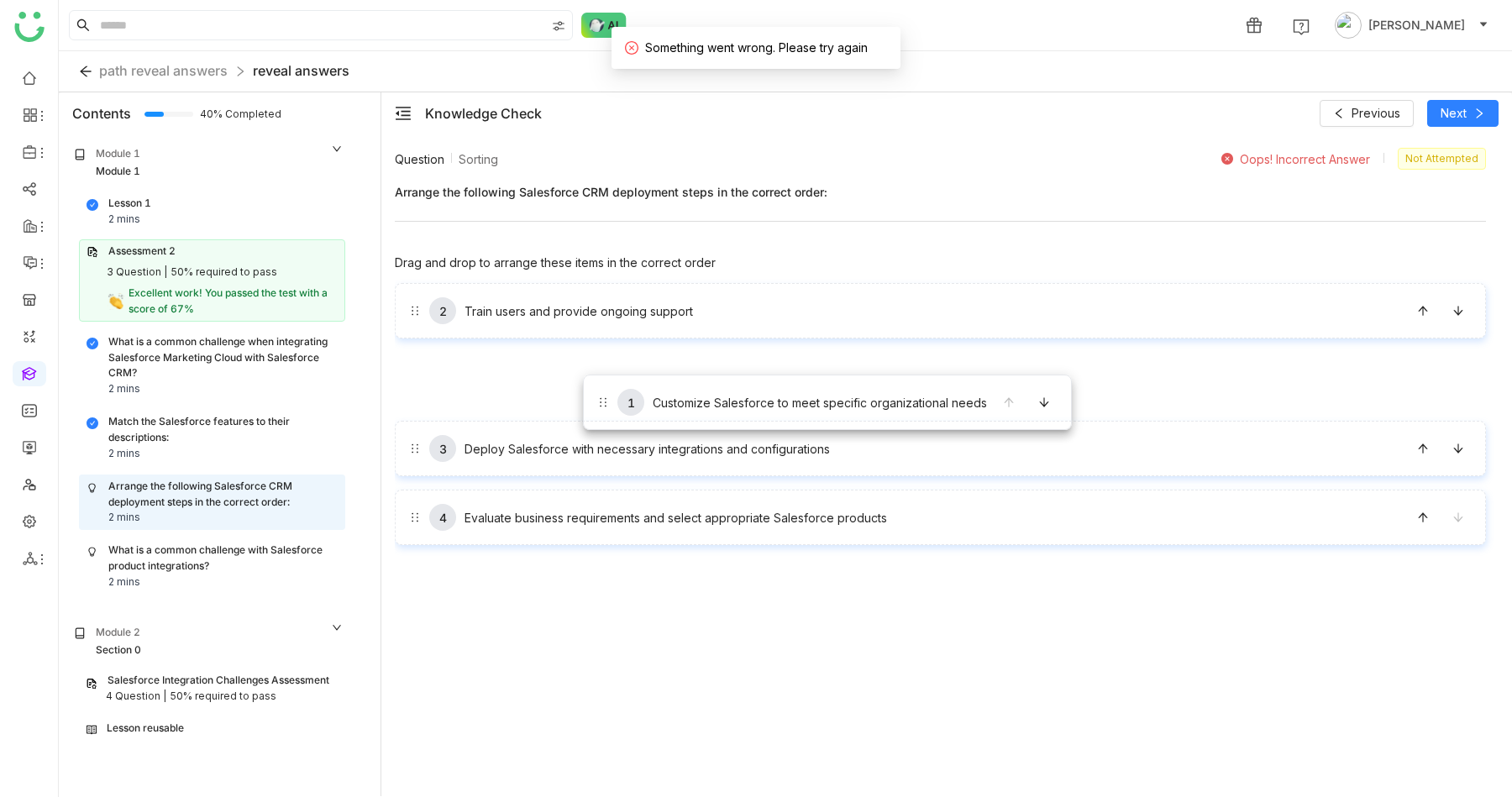
drag, startPoint x: 583, startPoint y: 322, endPoint x: 583, endPoint y: 372, distance: 50.0
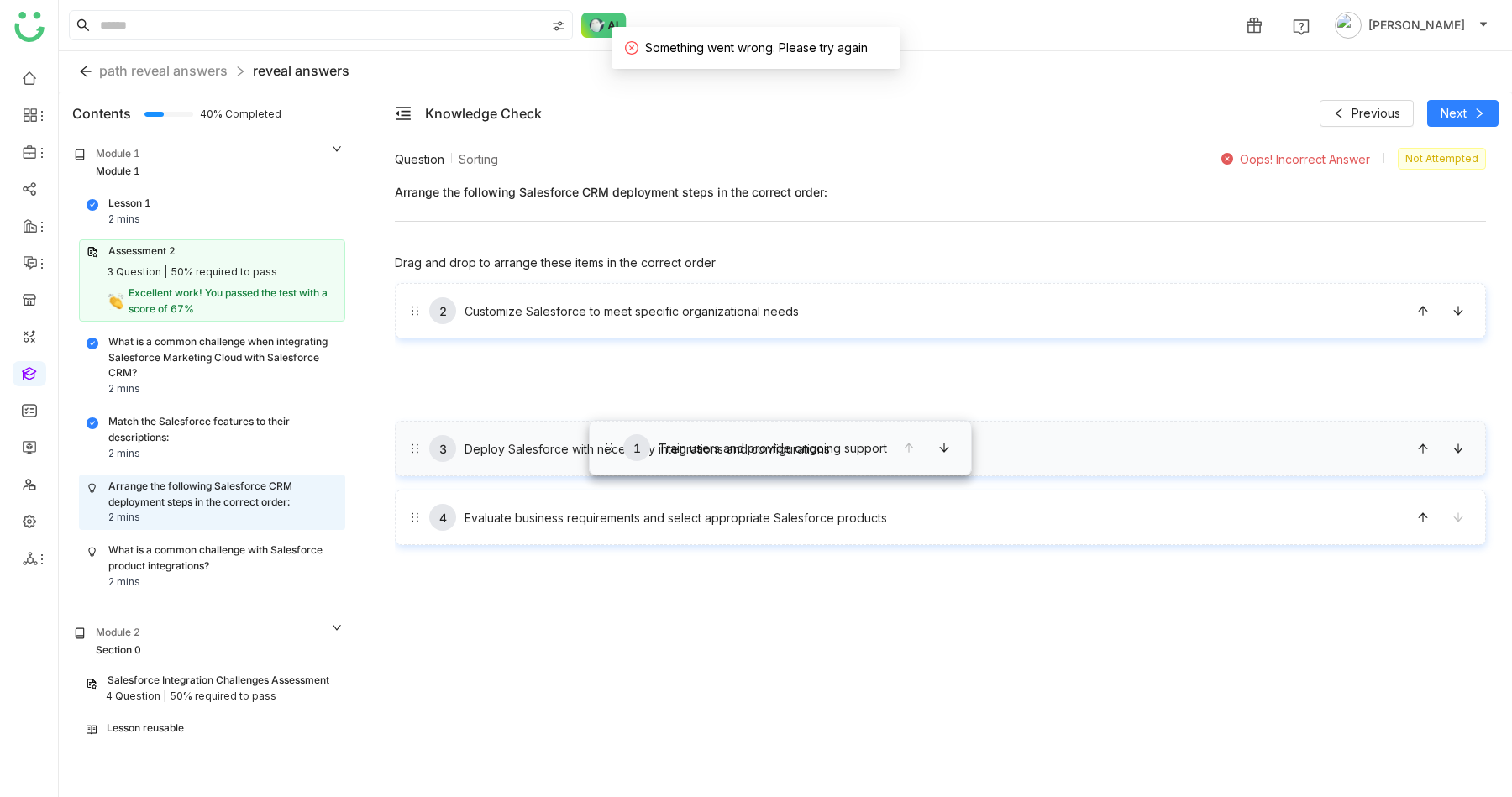
drag, startPoint x: 573, startPoint y: 313, endPoint x: 589, endPoint y: 420, distance: 108.2
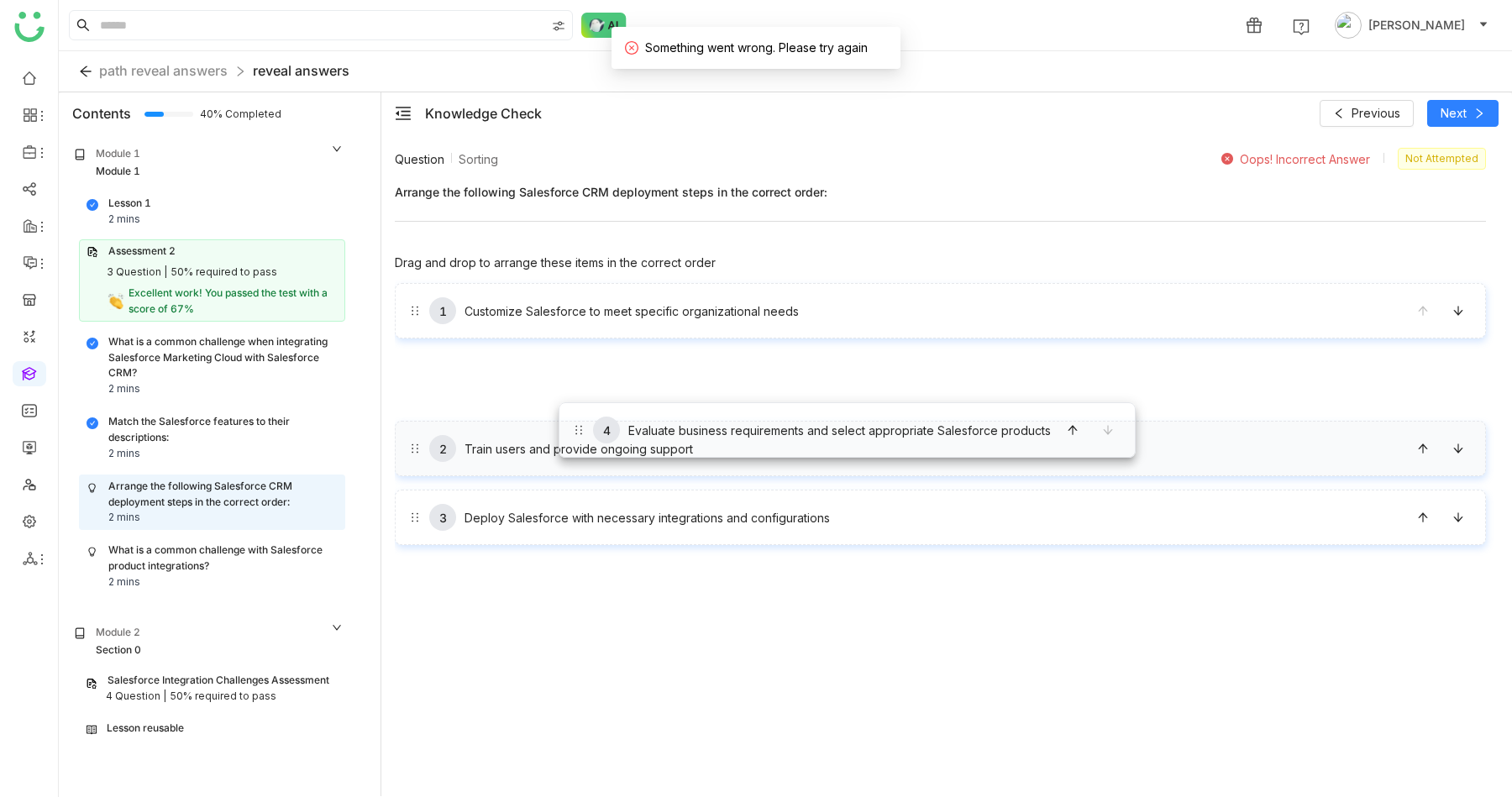
drag, startPoint x: 573, startPoint y: 510, endPoint x: 559, endPoint y: 402, distance: 108.9
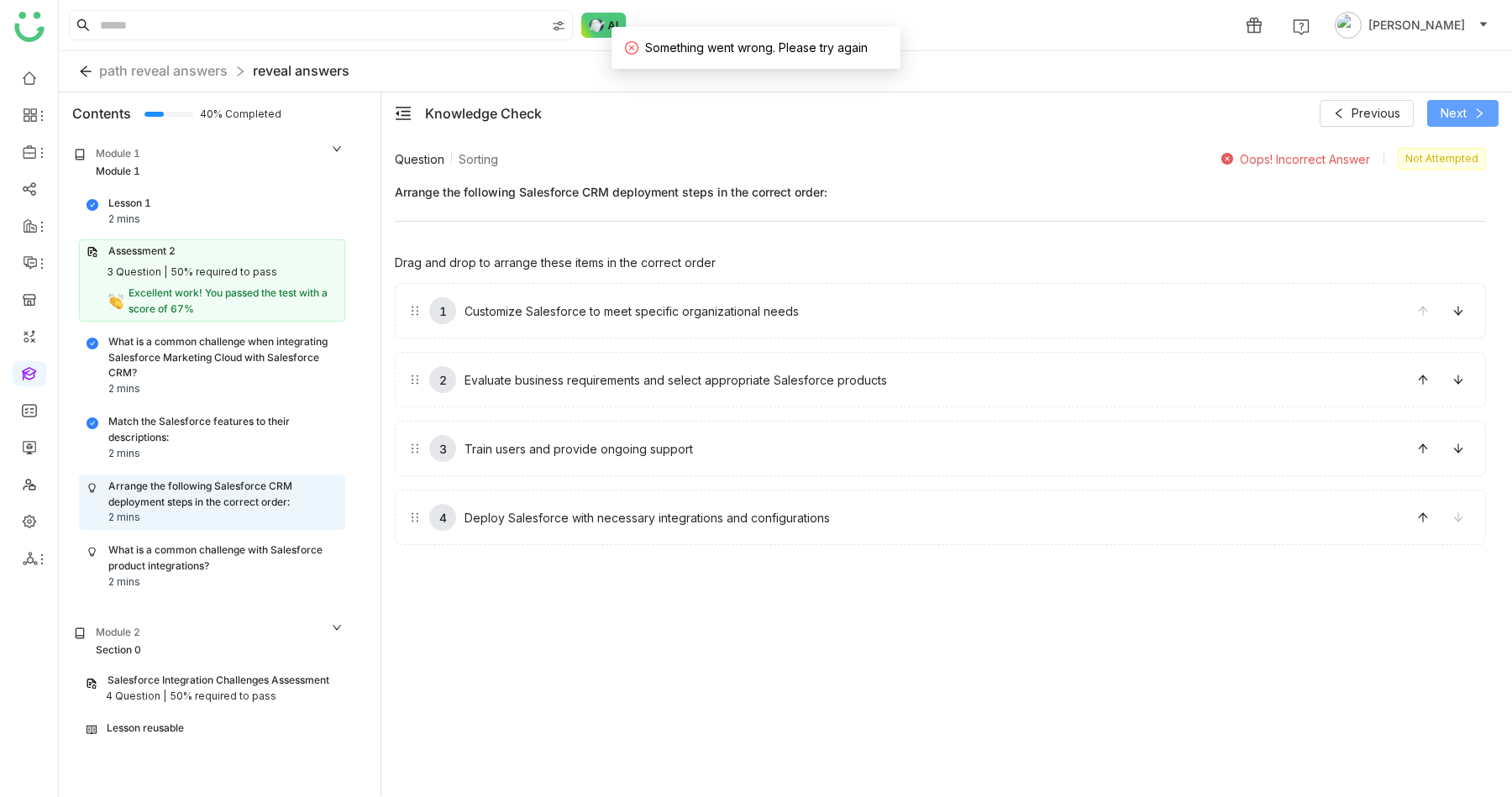
click at [1455, 111] on span "Next" at bounding box center [1453, 113] width 26 height 18
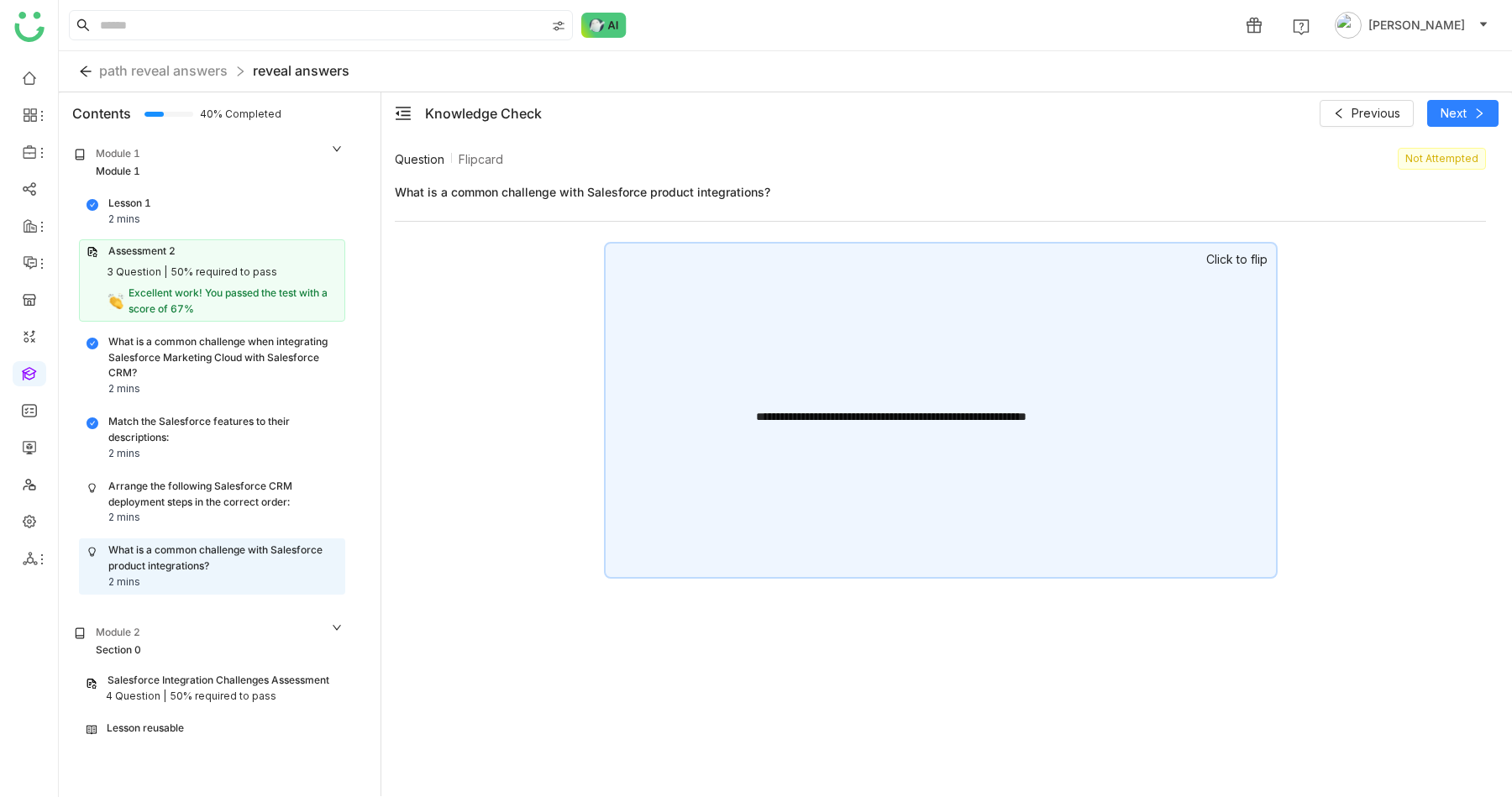
click at [874, 415] on div "**********" at bounding box center [940, 417] width 369 height 18
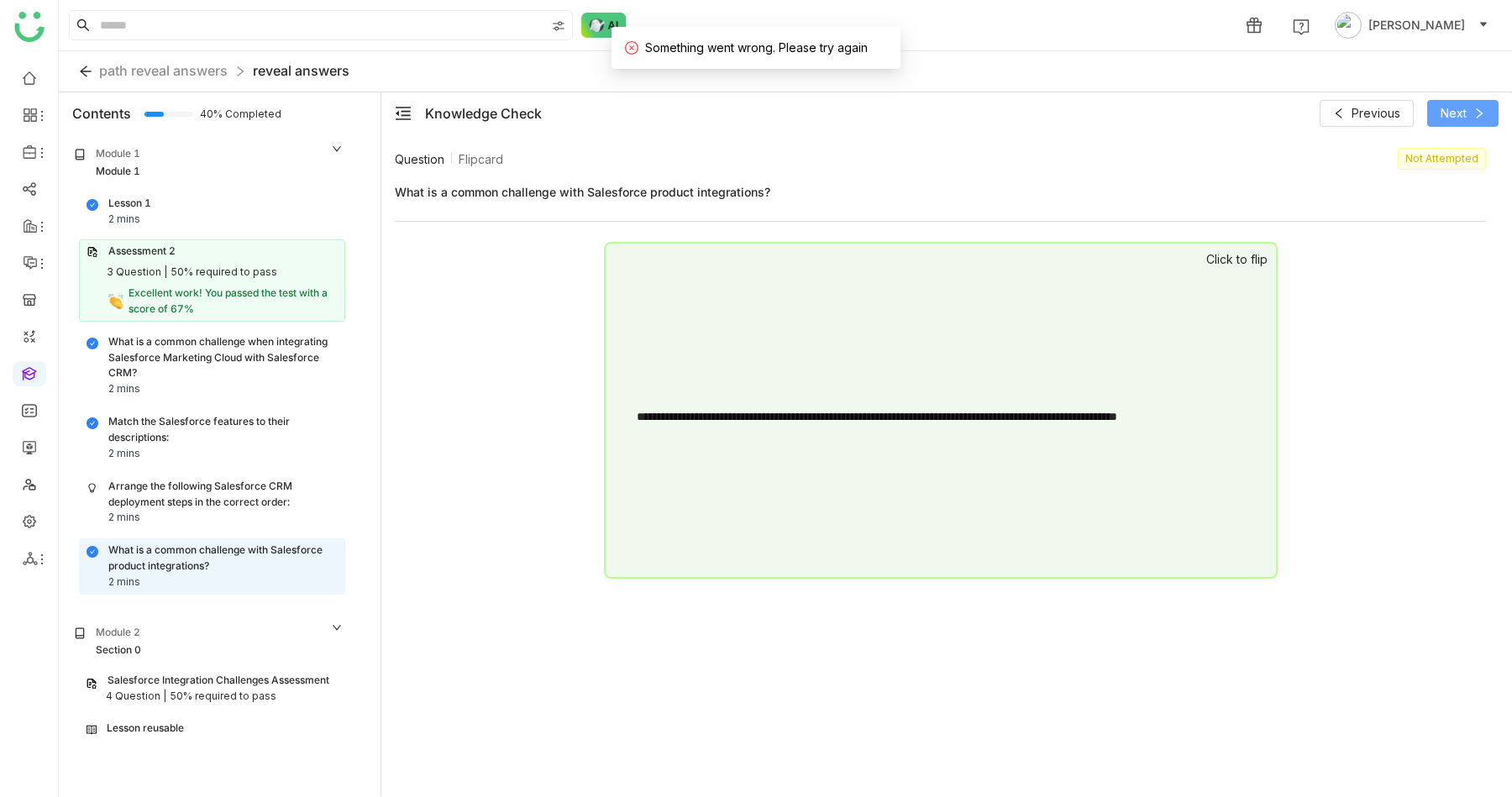
click at [1453, 116] on span "Next" at bounding box center [1453, 113] width 26 height 18
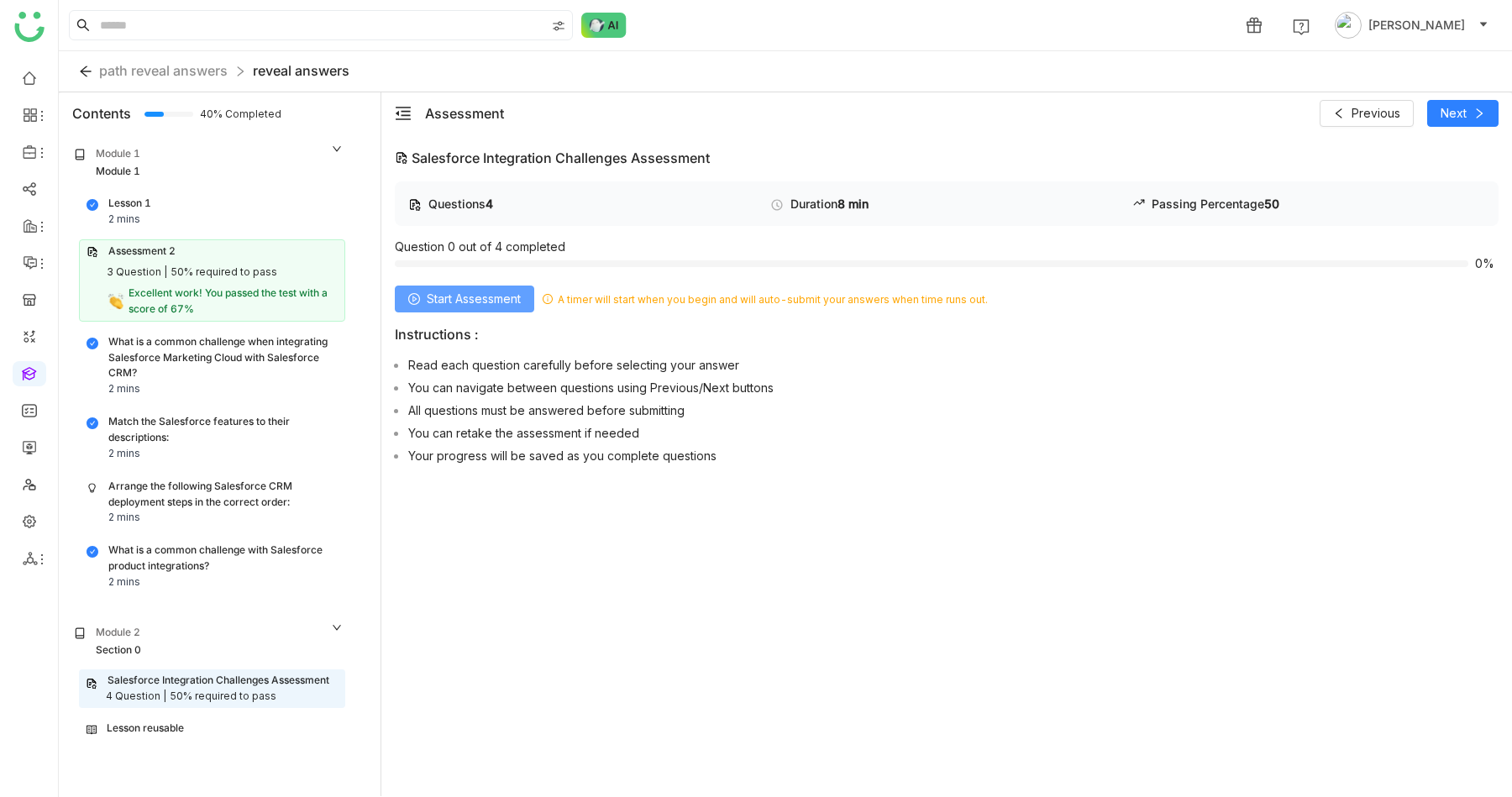
click at [489, 295] on span "Start Assessment" at bounding box center [473, 299] width 94 height 18
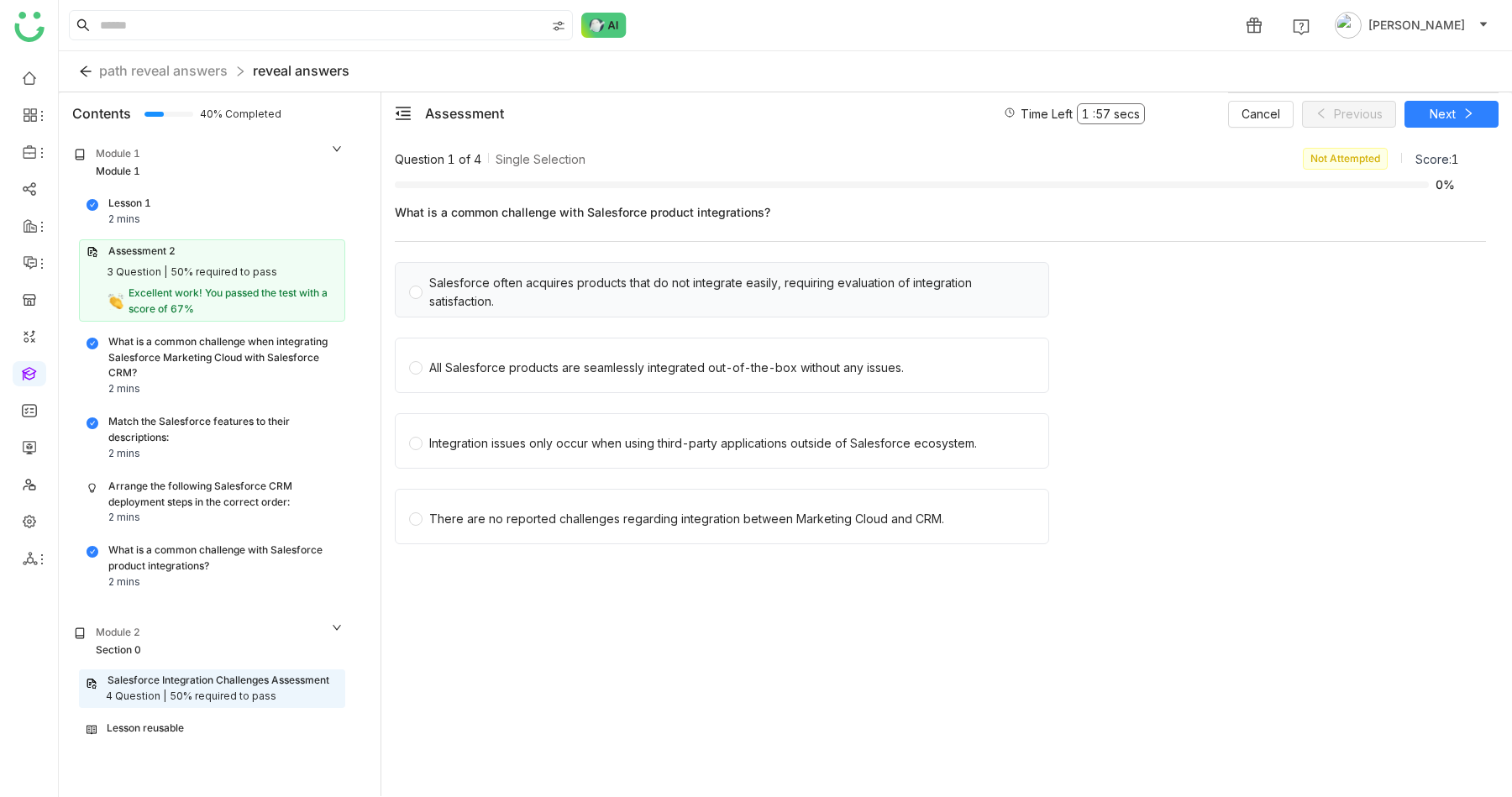
click at [540, 294] on div "Salesforce often acquires products that do not integrate easily, requiring eval…" at bounding box center [732, 292] width 605 height 37
click at [1447, 113] on span "Next" at bounding box center [1442, 114] width 26 height 18
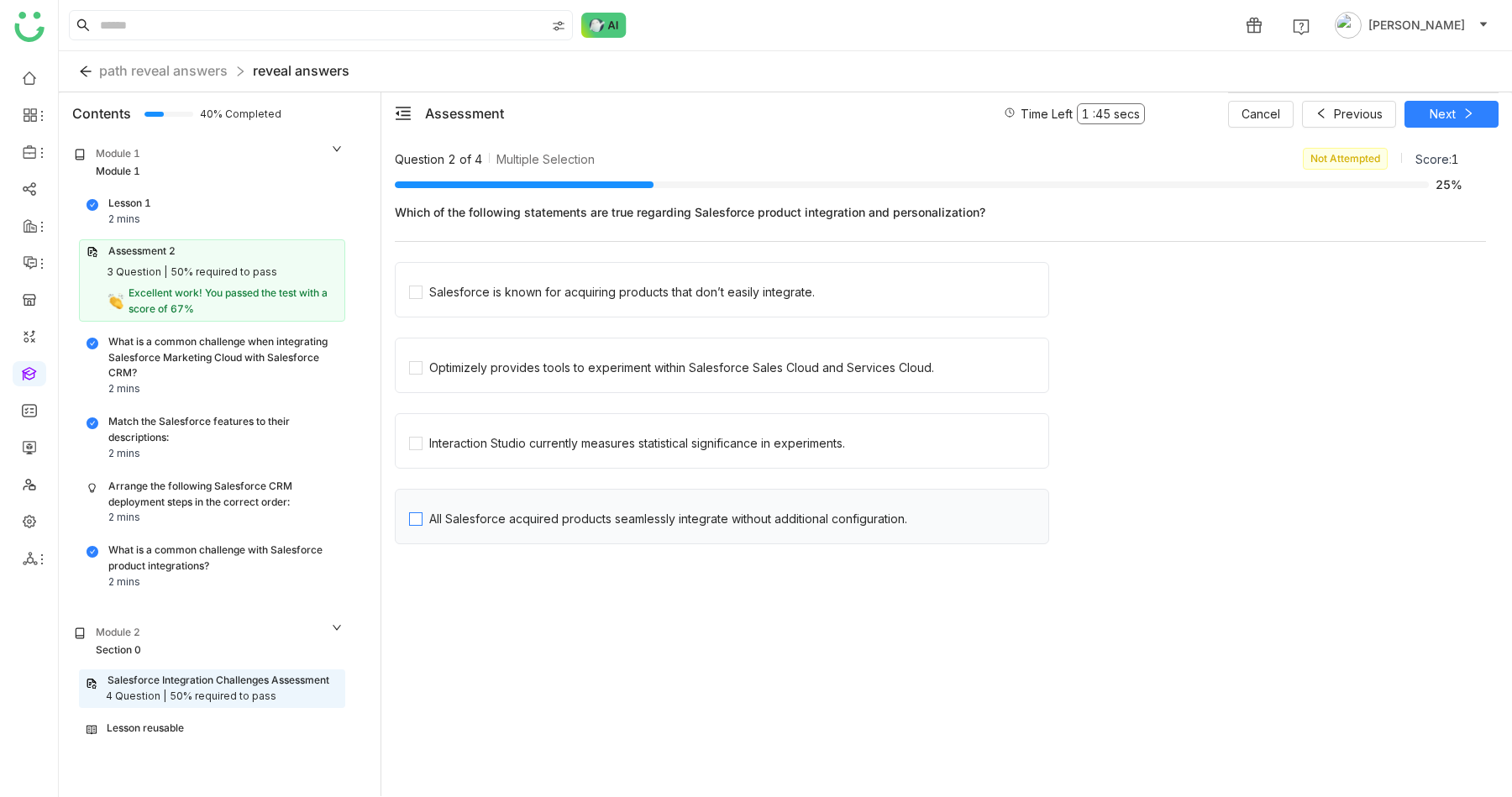
click at [693, 519] on div "All Salesforce acquired products seamlessly integrate without additional config…" at bounding box center [669, 519] width 478 height 18
click at [703, 284] on div "Salesforce is known for acquiring products that don’t easily integrate." at bounding box center [622, 291] width 385 height 18
click at [503, 518] on div "All Salesforce acquired products seamlessly integrate without additional config…" at bounding box center [669, 519] width 478 height 18
click at [789, 368] on div "Optimizely provides tools to experiment within Salesforce Sales Cloud and Servi…" at bounding box center [682, 367] width 505 height 18
click at [605, 286] on div "Salesforce is known for acquiring products that don’t easily integrate." at bounding box center [622, 291] width 385 height 18
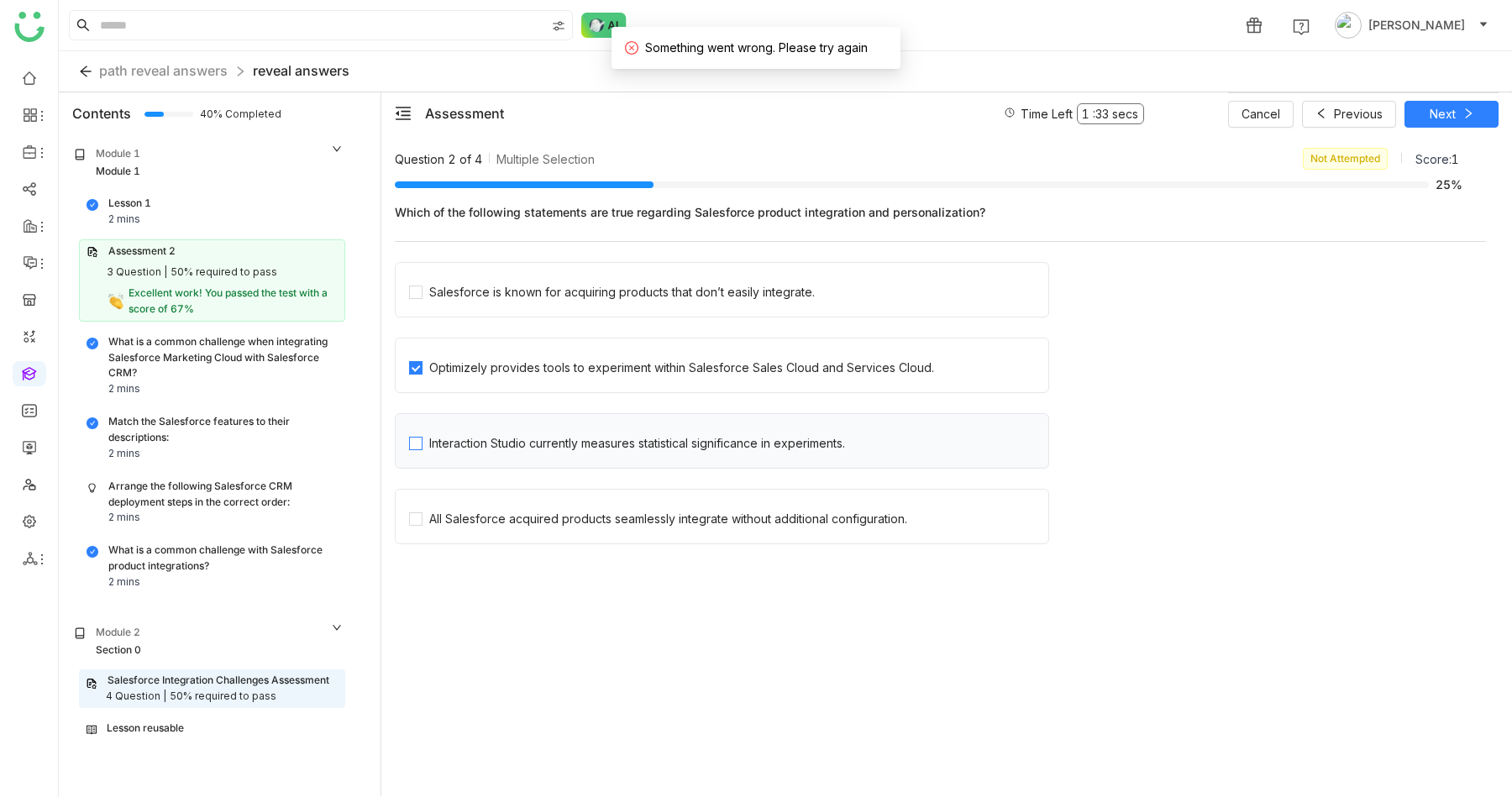
click at [562, 435] on div "Interaction Studio currently measures statistical significance in experiments." at bounding box center [637, 443] width 415 height 18
click at [1440, 109] on span "Next" at bounding box center [1442, 114] width 26 height 18
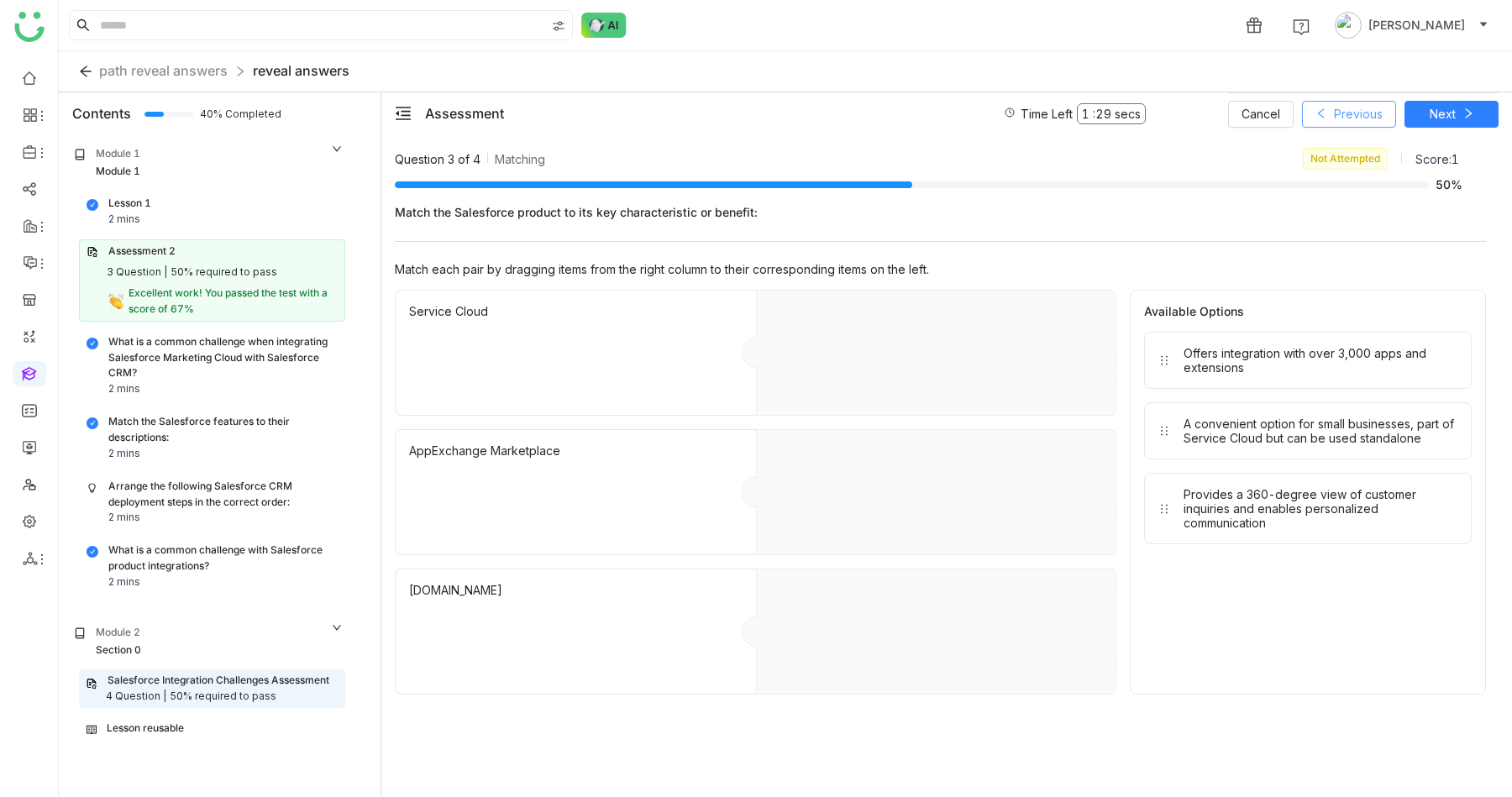
click at [1334, 114] on span "Previous" at bounding box center [1357, 114] width 48 height 18
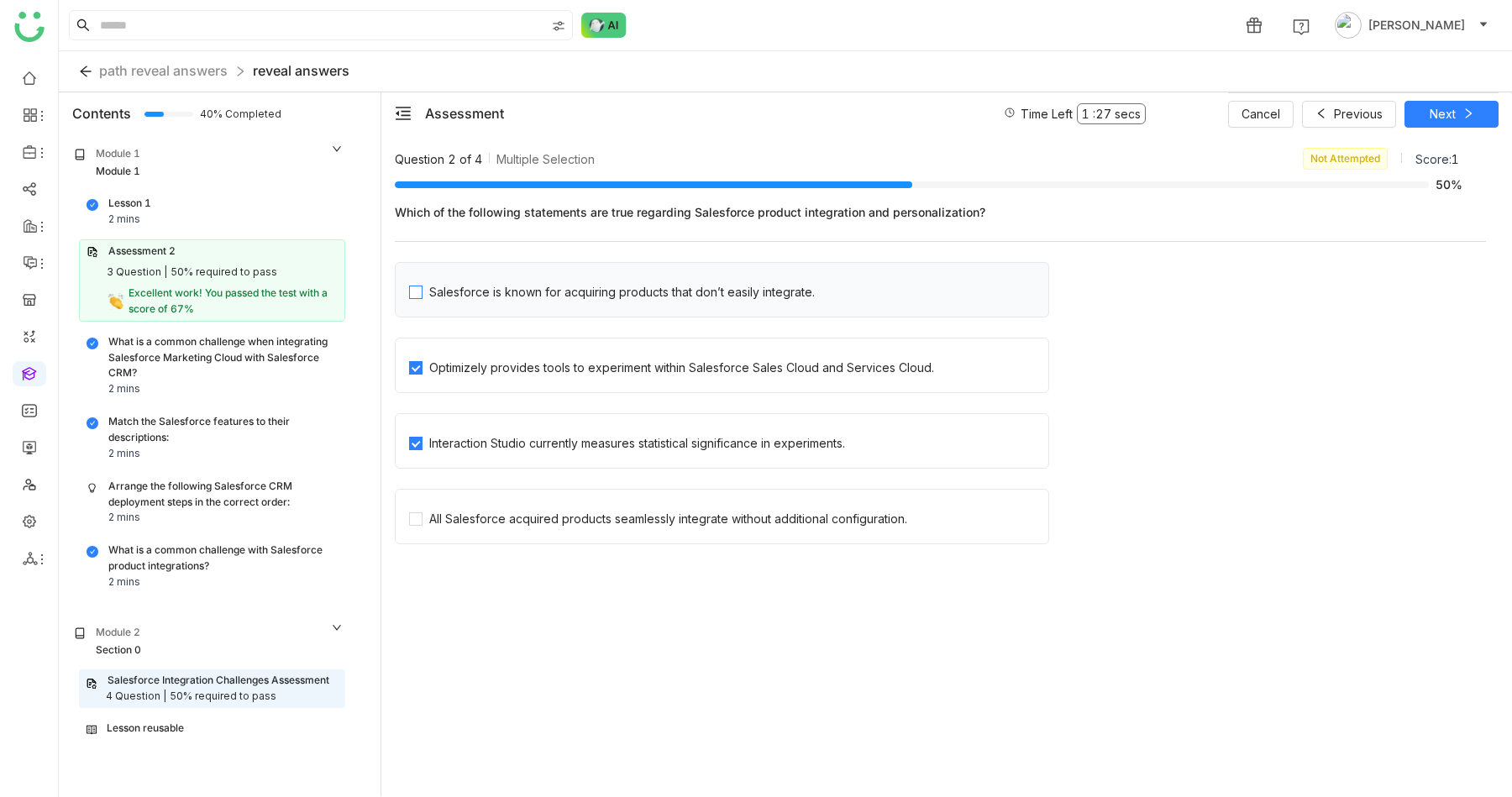
click at [436, 295] on div "Salesforce is known for acquiring products that don’t easily integrate." at bounding box center [622, 291] width 385 height 18
click at [483, 527] on div "All Salesforce acquired products seamlessly integrate without additional config…" at bounding box center [669, 519] width 478 height 18
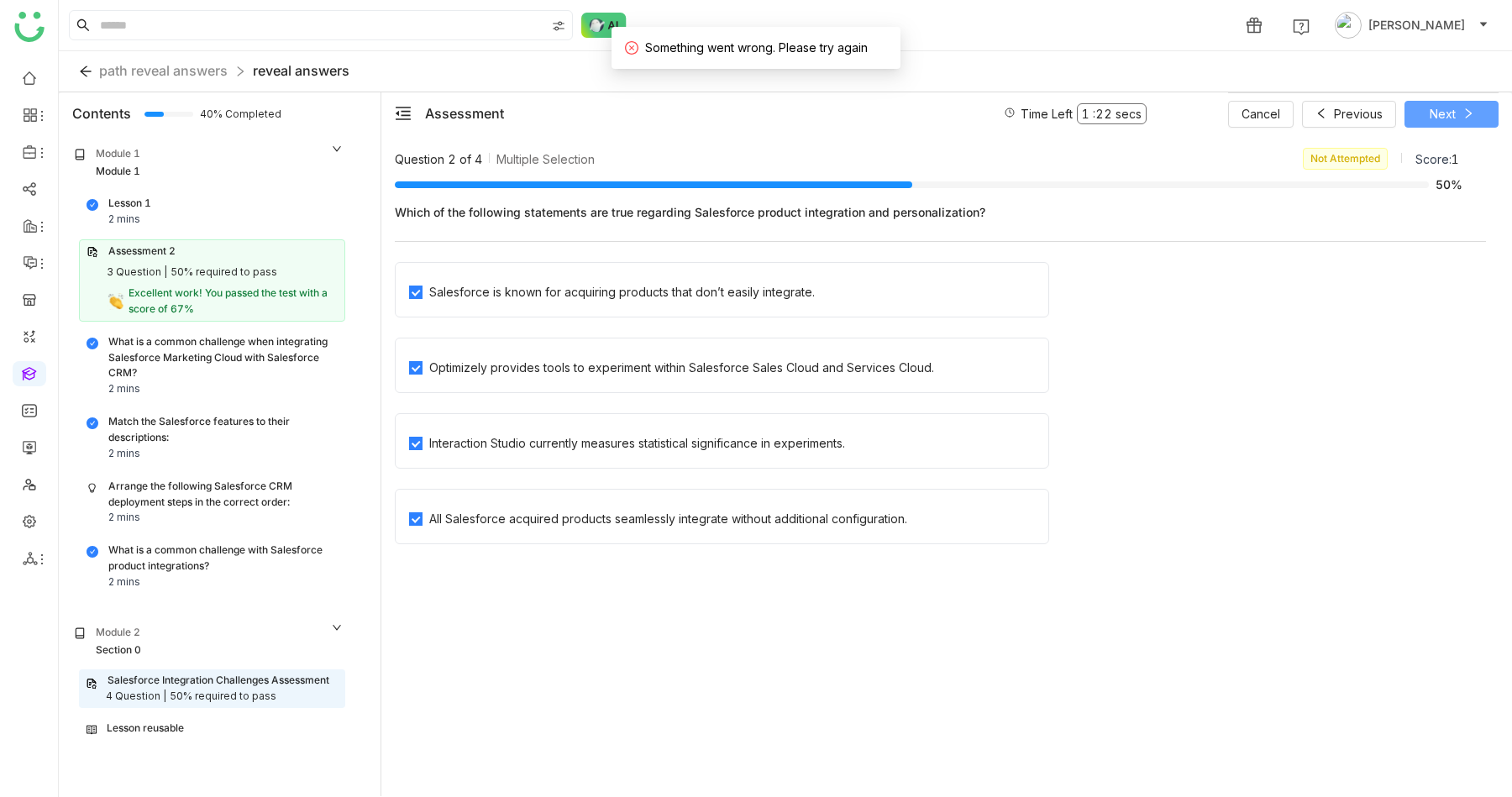
click at [1440, 120] on span "Next" at bounding box center [1442, 114] width 26 height 18
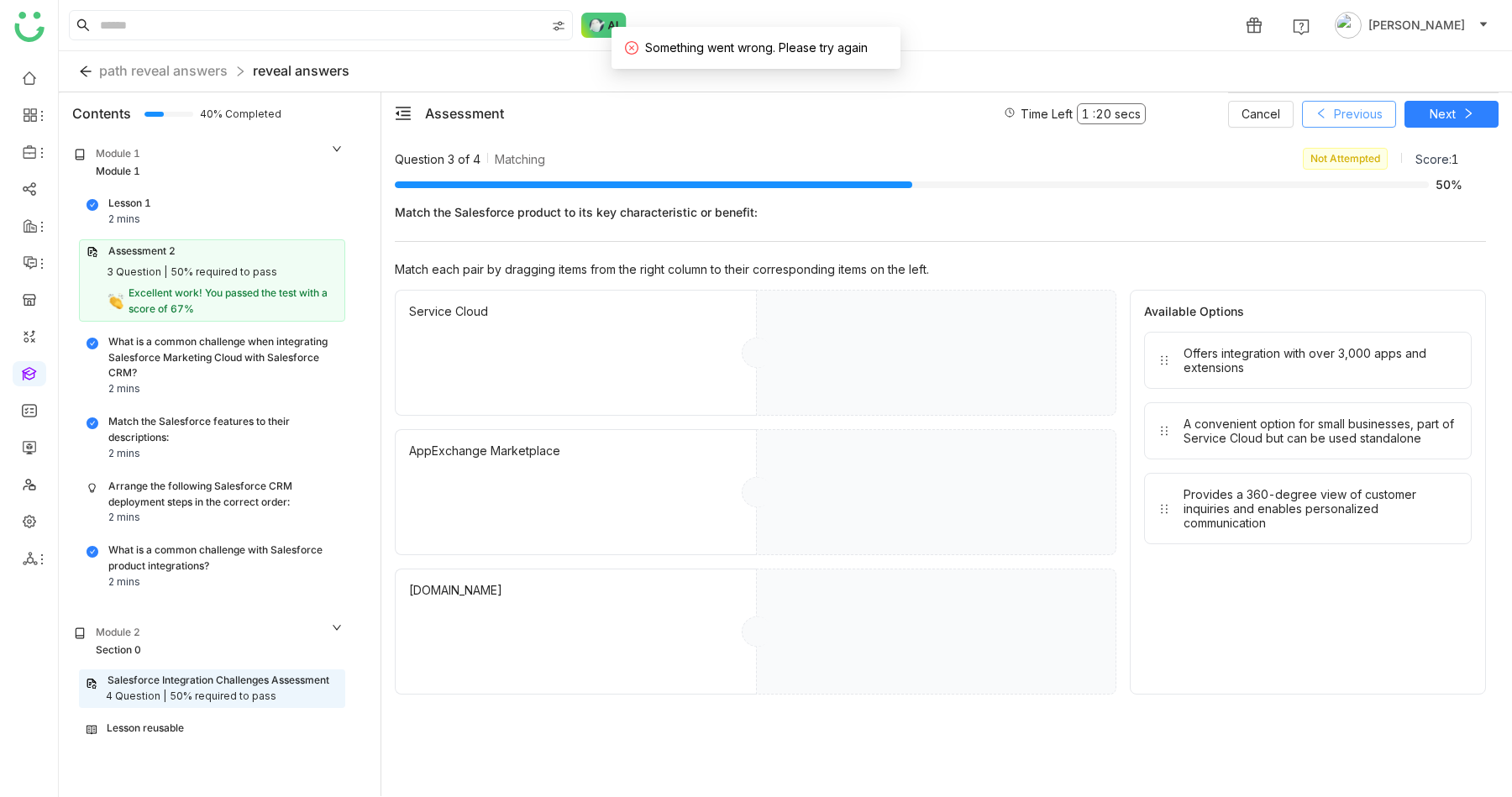
click at [1337, 111] on span "Previous" at bounding box center [1357, 114] width 48 height 18
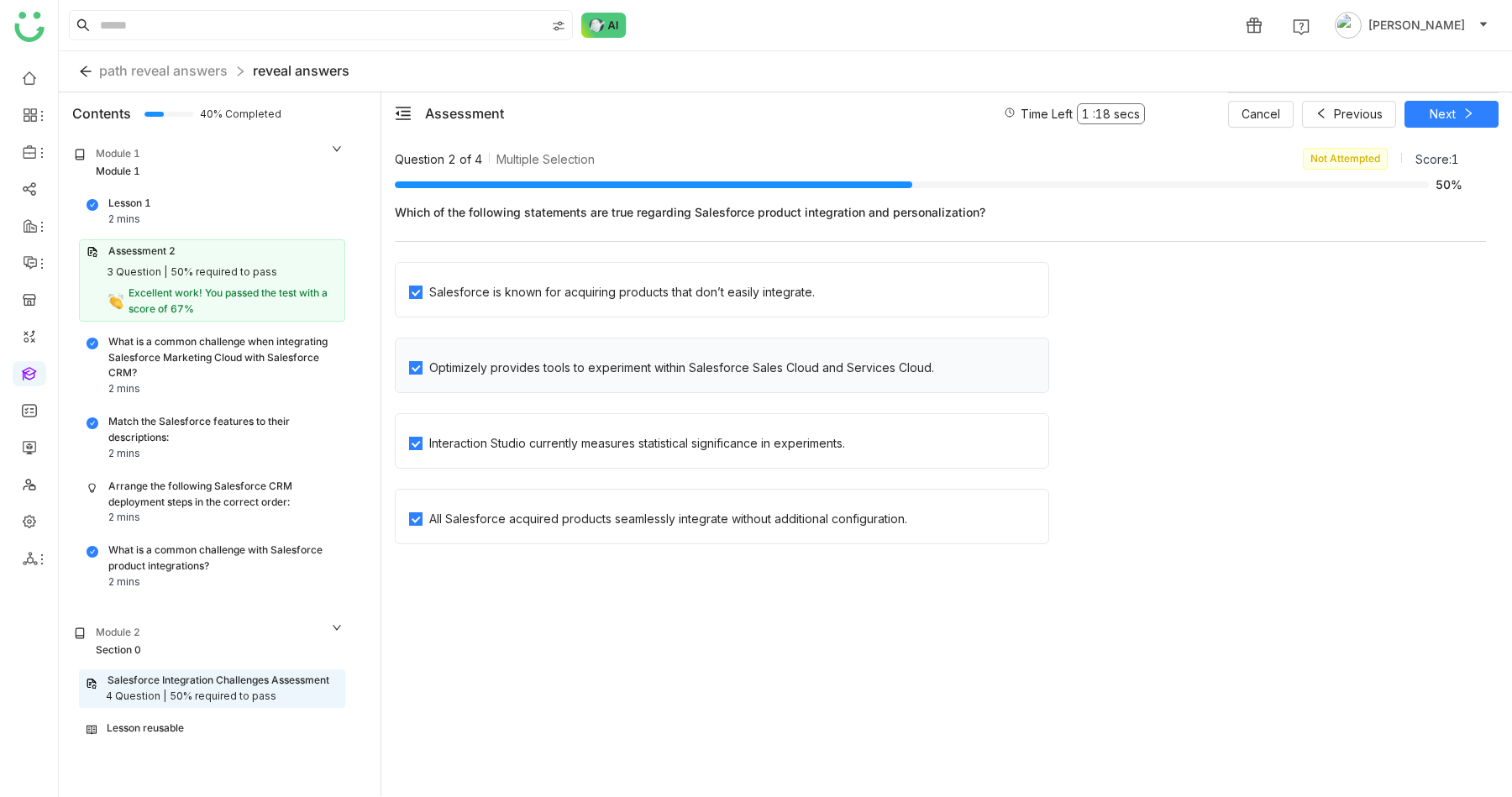
click at [579, 366] on div "Optimizely provides tools to experiment within Salesforce Sales Cloud and Servi…" at bounding box center [682, 367] width 505 height 18
click at [612, 441] on div "Interaction Studio currently measures statistical significance in experiments." at bounding box center [637, 443] width 415 height 18
click at [636, 290] on div "Salesforce is known for acquiring products that don’t easily integrate." at bounding box center [622, 291] width 385 height 18
click at [633, 297] on div "Salesforce is known for acquiring products that don’t easily integrate." at bounding box center [622, 291] width 385 height 18
click at [700, 360] on div "Optimizely provides tools to experiment within Salesforce Sales Cloud and Servi…" at bounding box center [682, 367] width 505 height 18
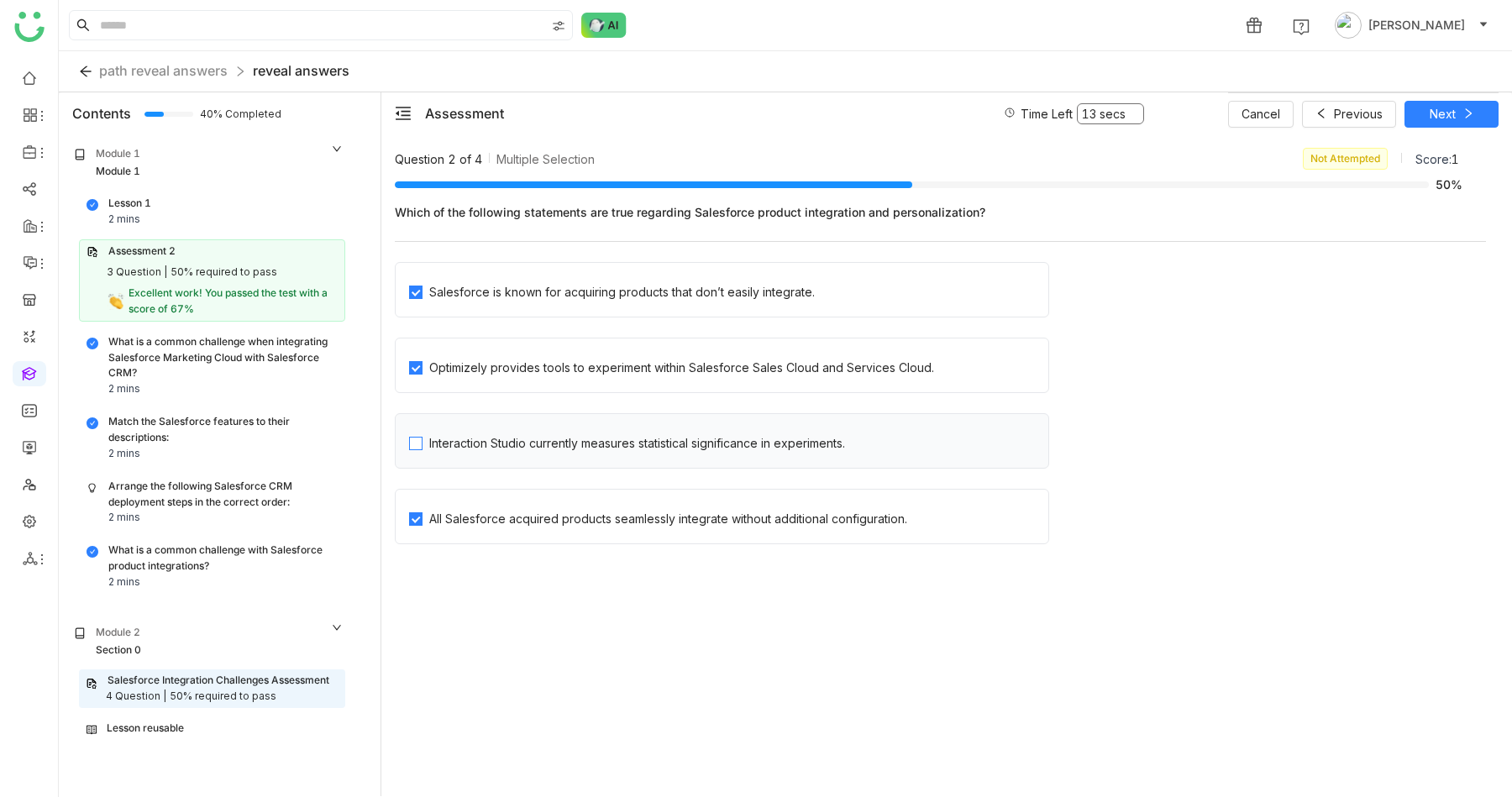
click at [558, 440] on div "Interaction Studio currently measures statistical significance in experiments." at bounding box center [637, 443] width 415 height 18
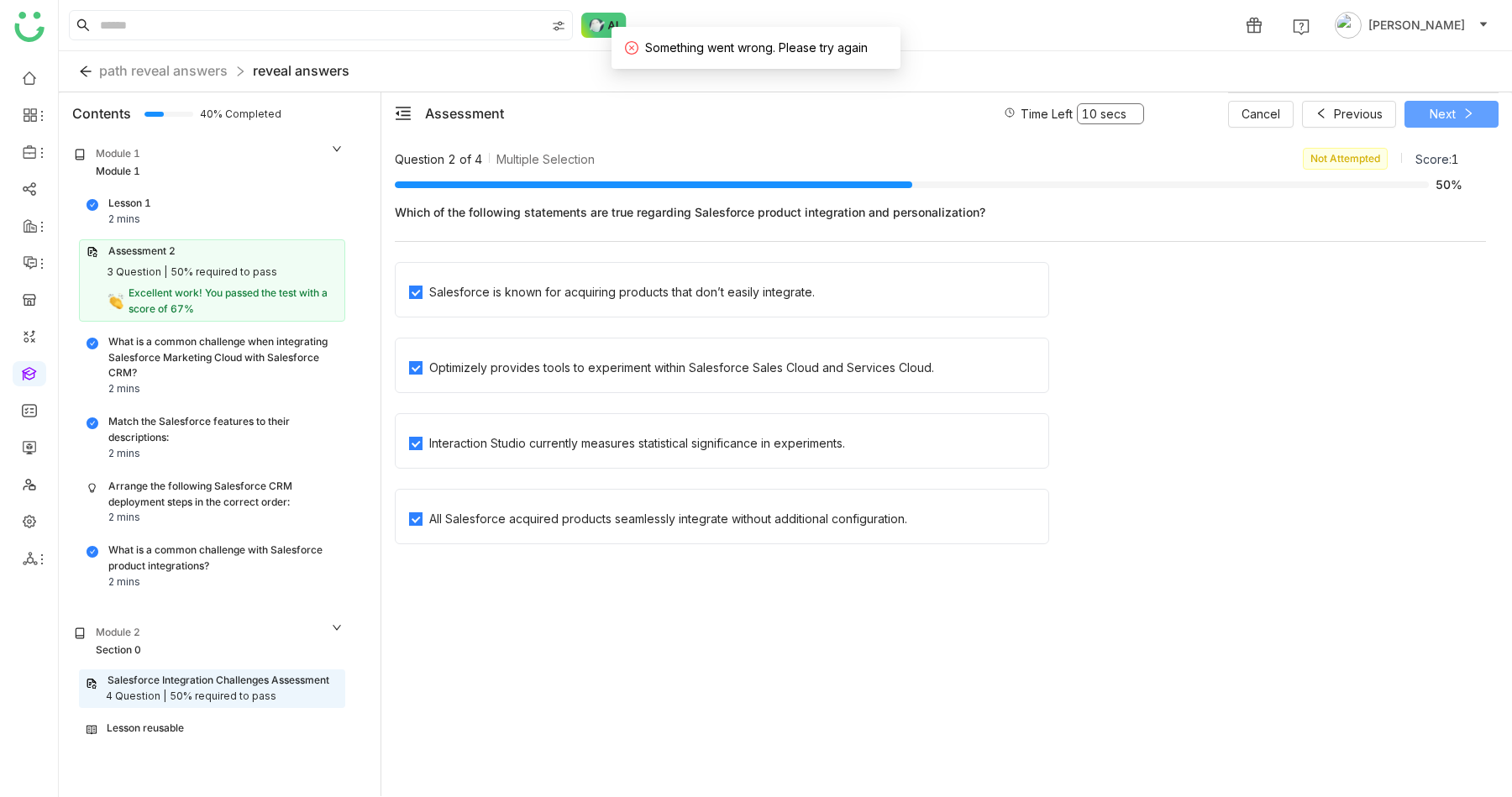
click at [1412, 114] on button "Next" at bounding box center [1451, 114] width 94 height 27
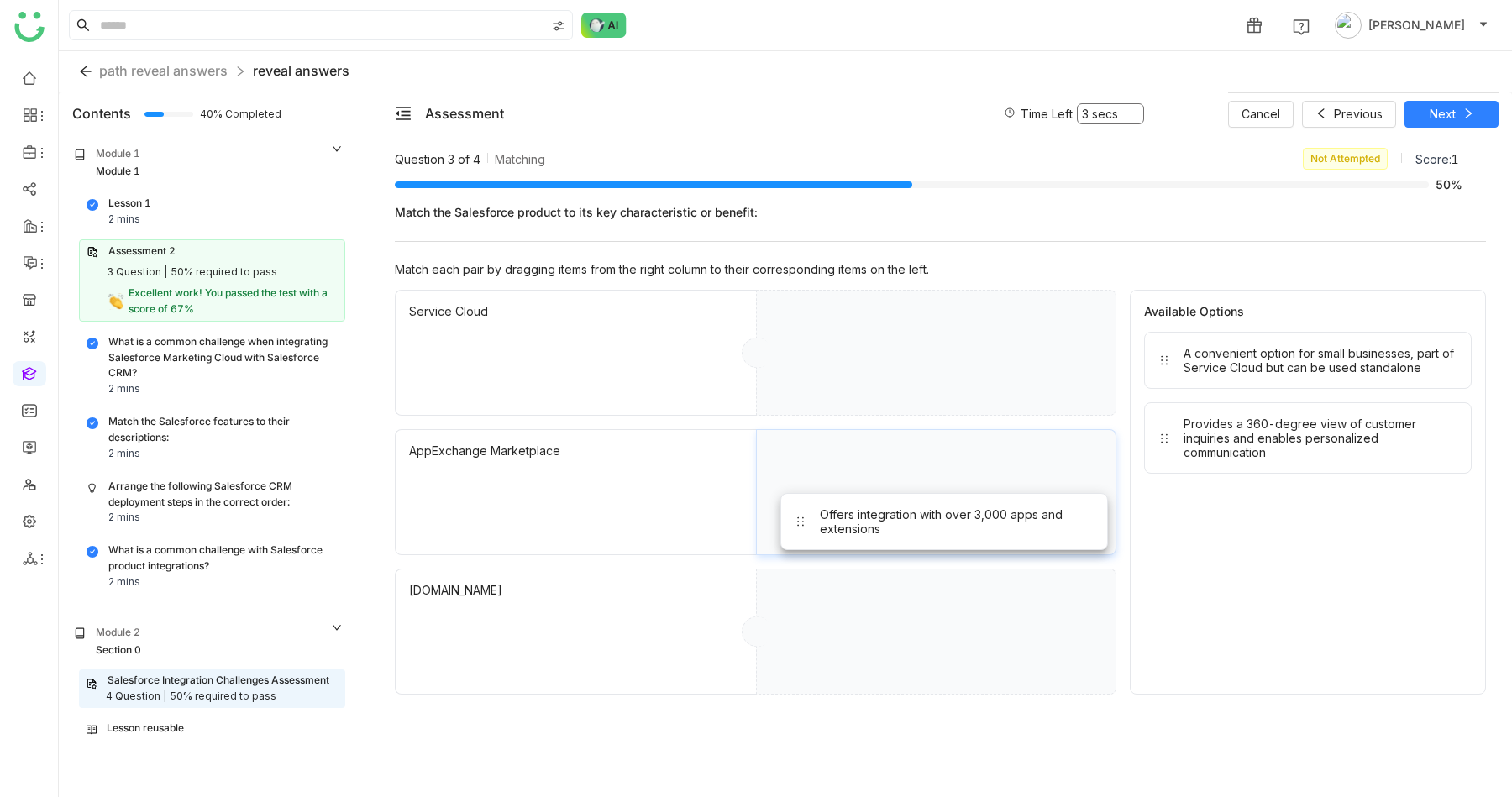
drag, startPoint x: 1273, startPoint y: 359, endPoint x: 913, endPoint y: 499, distance: 386.3
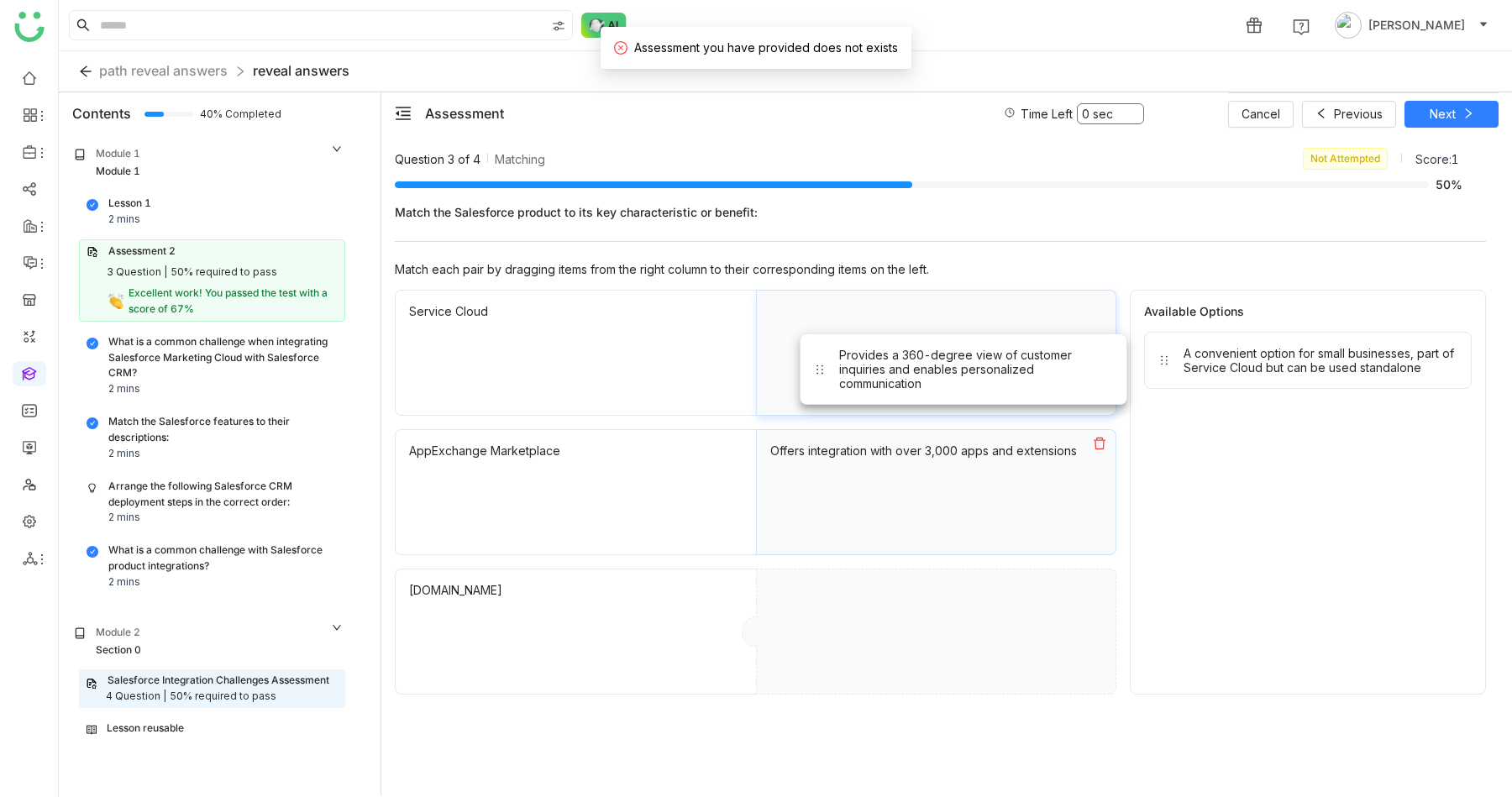
drag, startPoint x: 1282, startPoint y: 422, endPoint x: 934, endPoint y: 349, distance: 355.6
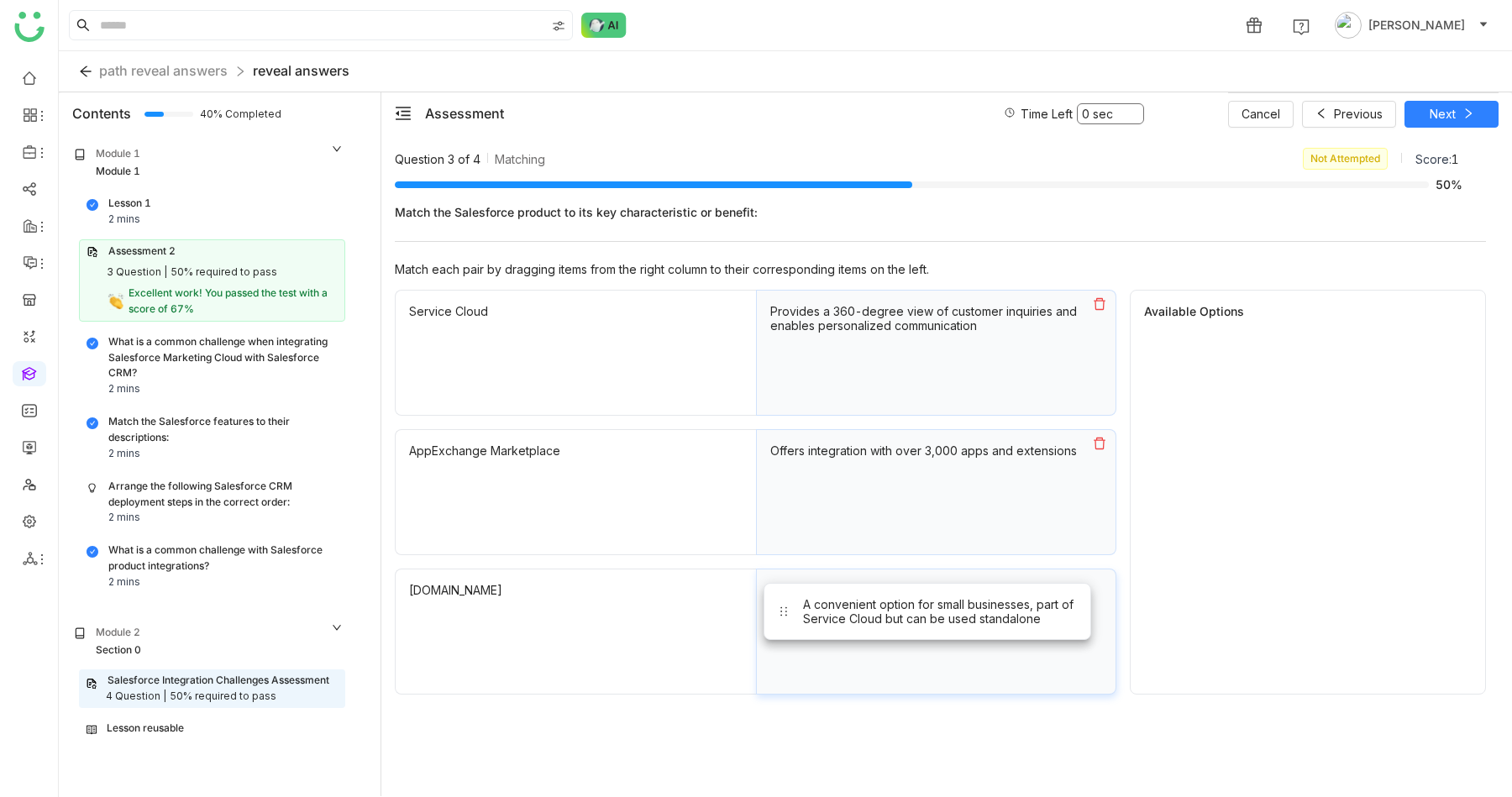
drag, startPoint x: 1310, startPoint y: 352, endPoint x: 935, endPoint y: 613, distance: 456.9
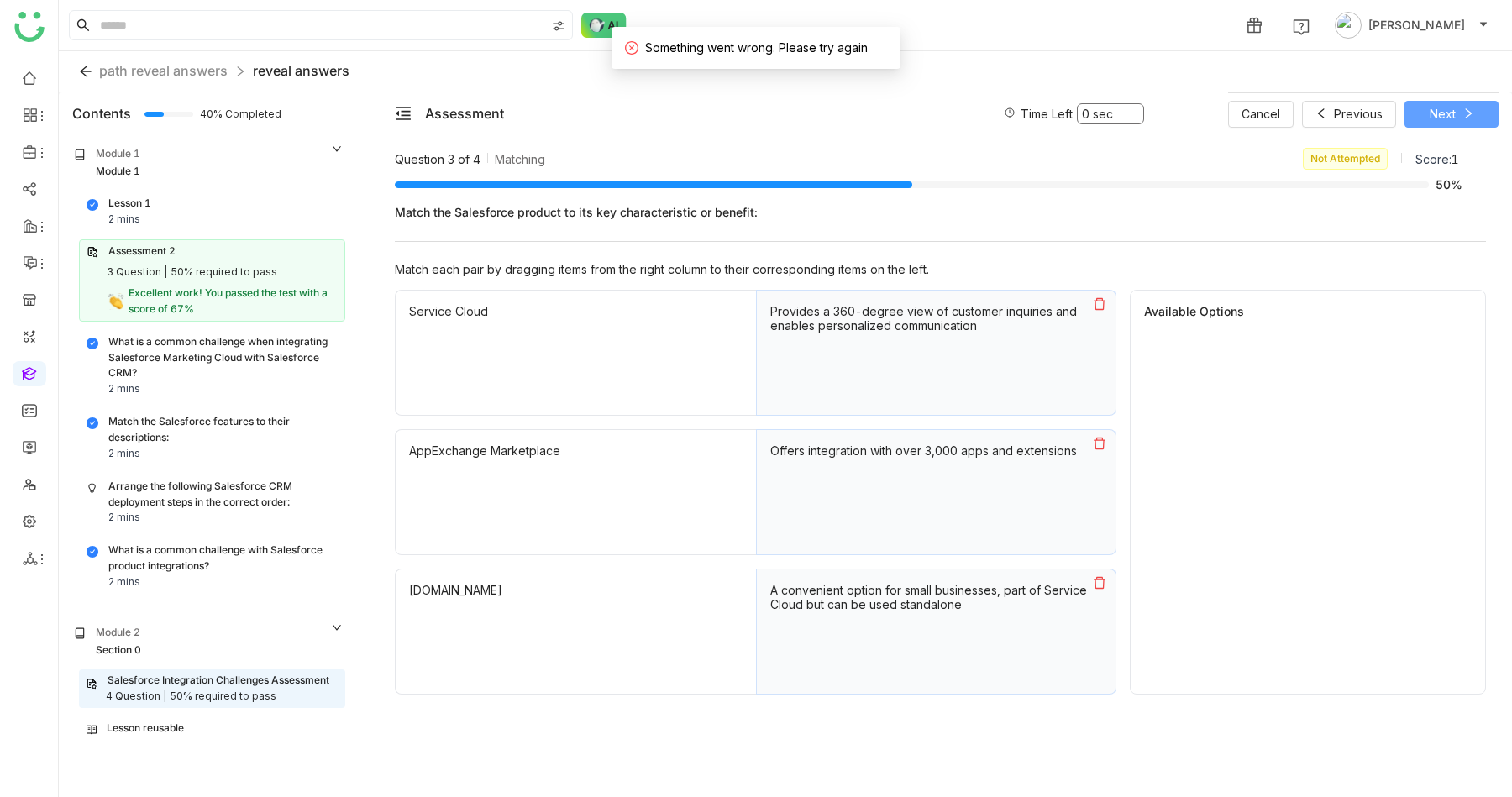
click at [1422, 114] on button "Next" at bounding box center [1451, 114] width 94 height 27
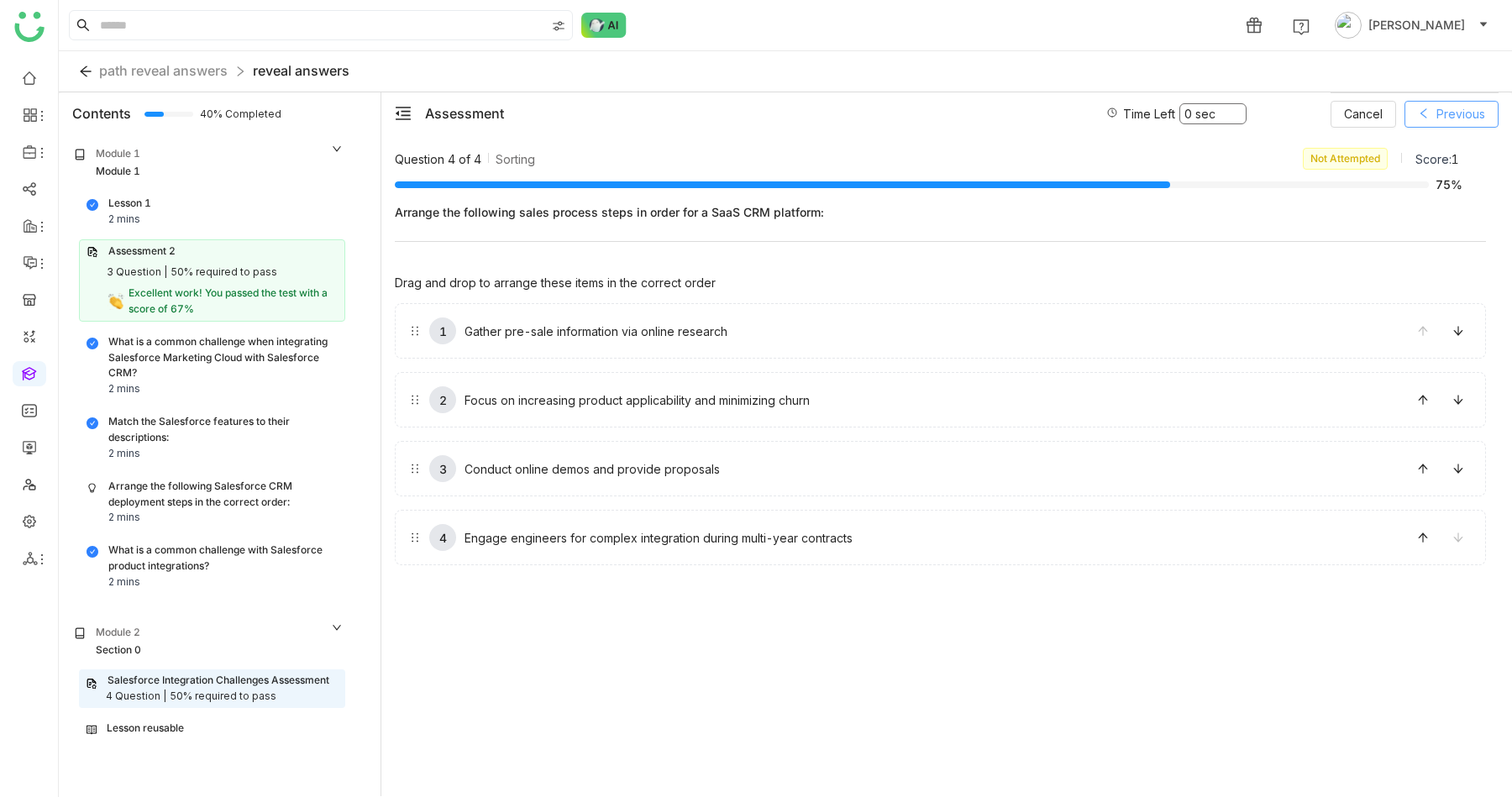
click at [1432, 113] on button "Previous" at bounding box center [1451, 114] width 94 height 27
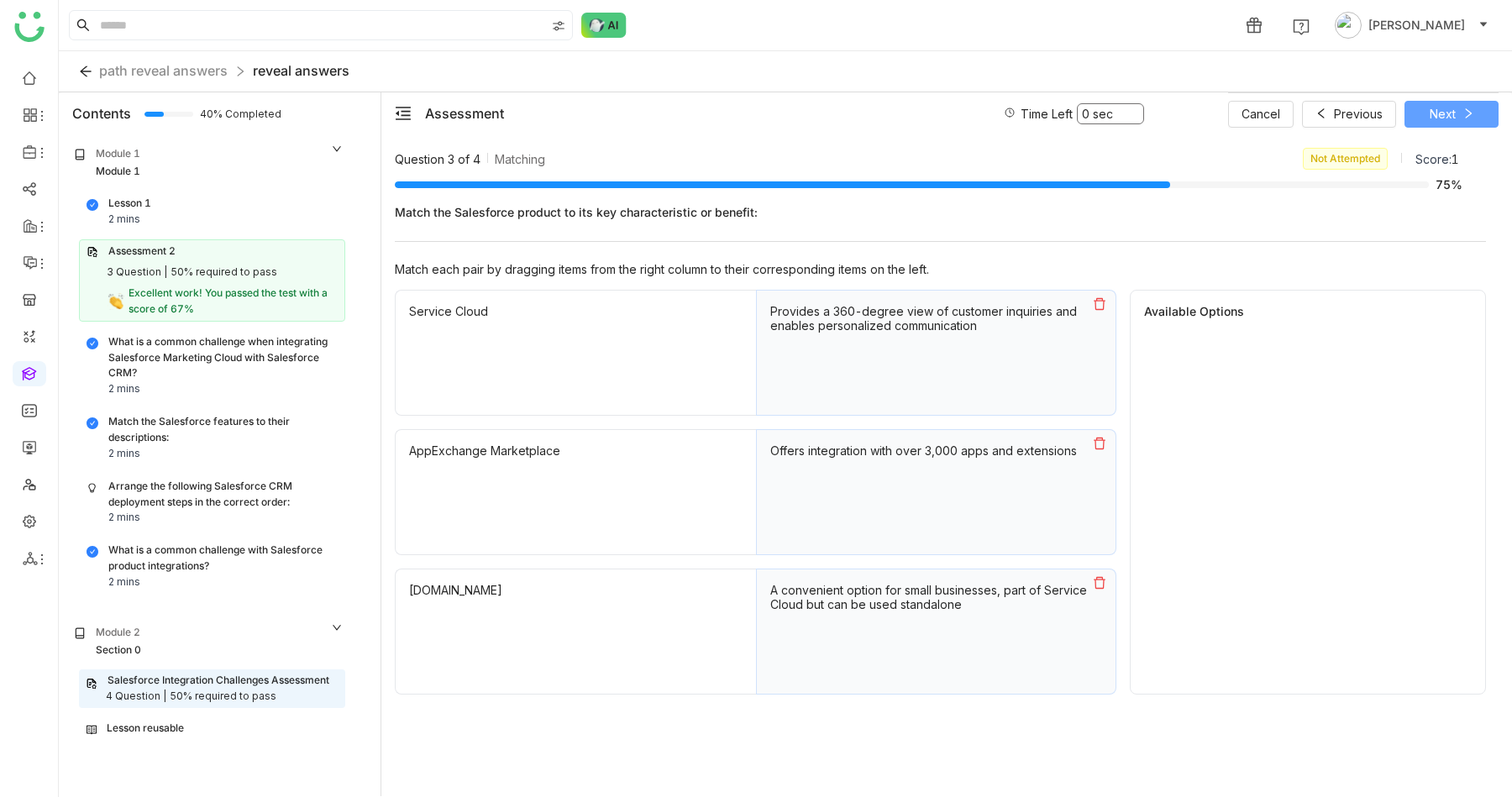
click at [1466, 114] on icon at bounding box center [1468, 113] width 11 height 11
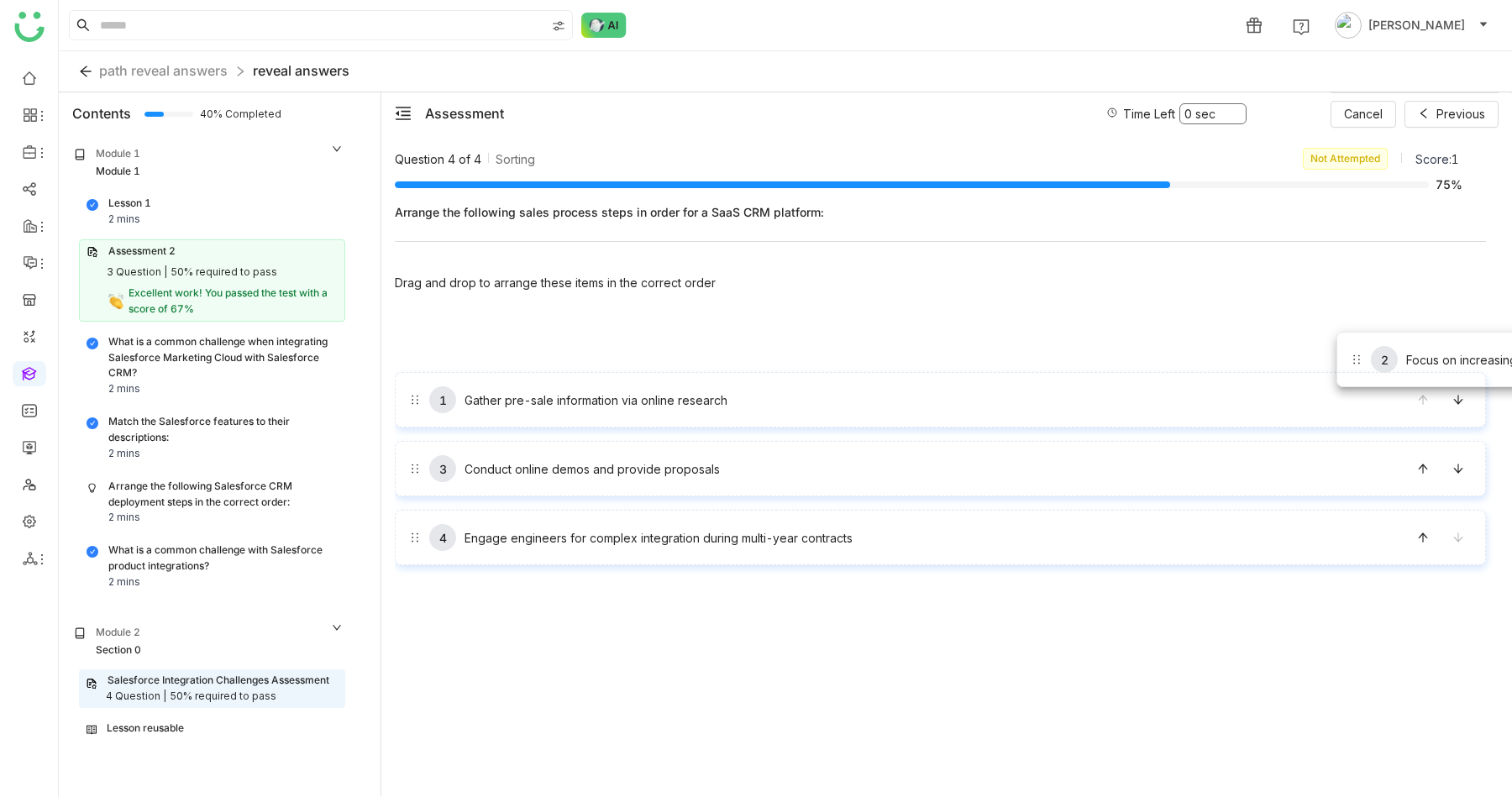
drag, startPoint x: 1374, startPoint y: 415, endPoint x: 1337, endPoint y: 332, distance: 90.9
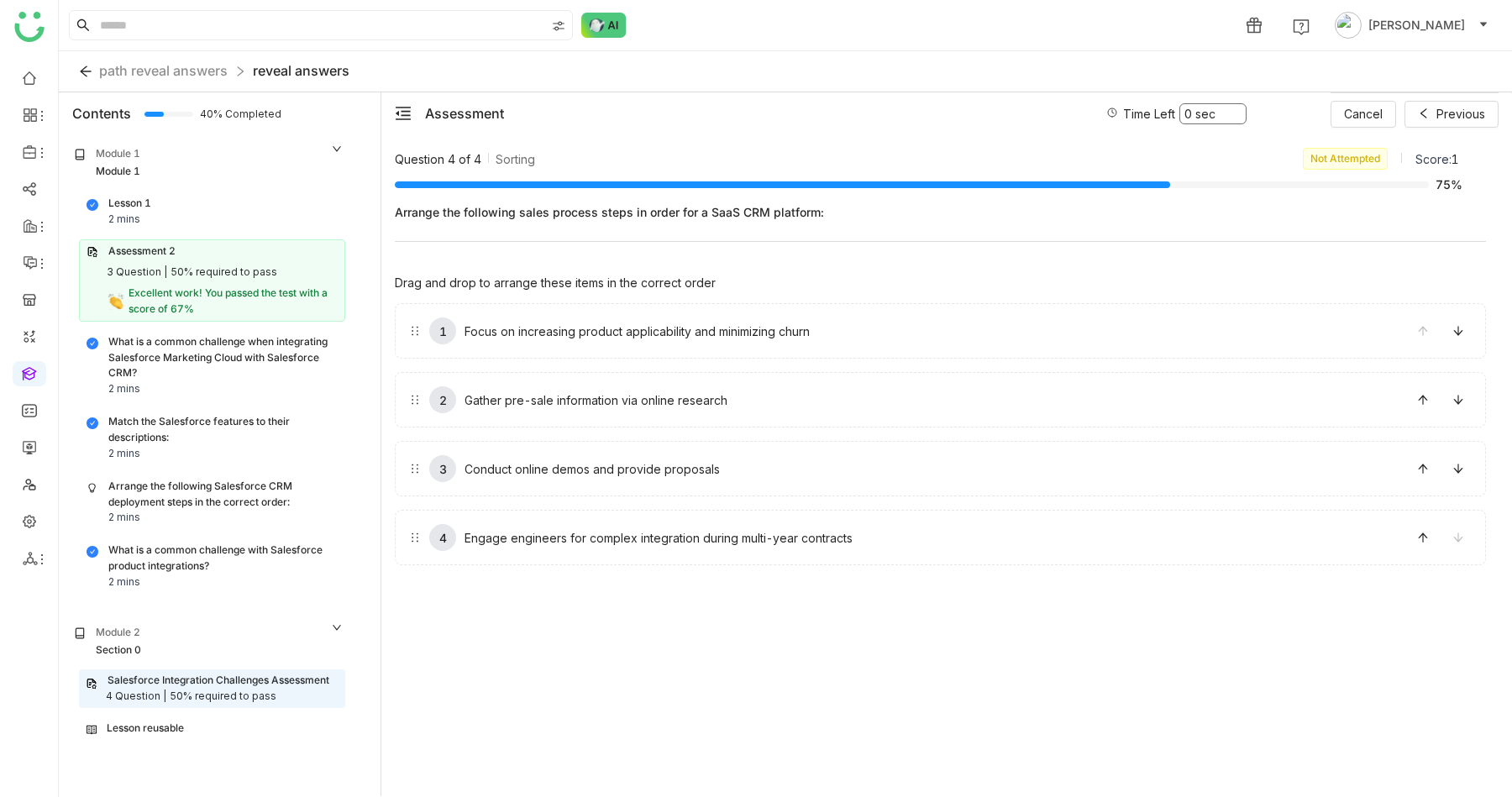
click at [170, 722] on div "Lesson reusable" at bounding box center [144, 729] width 77 height 16
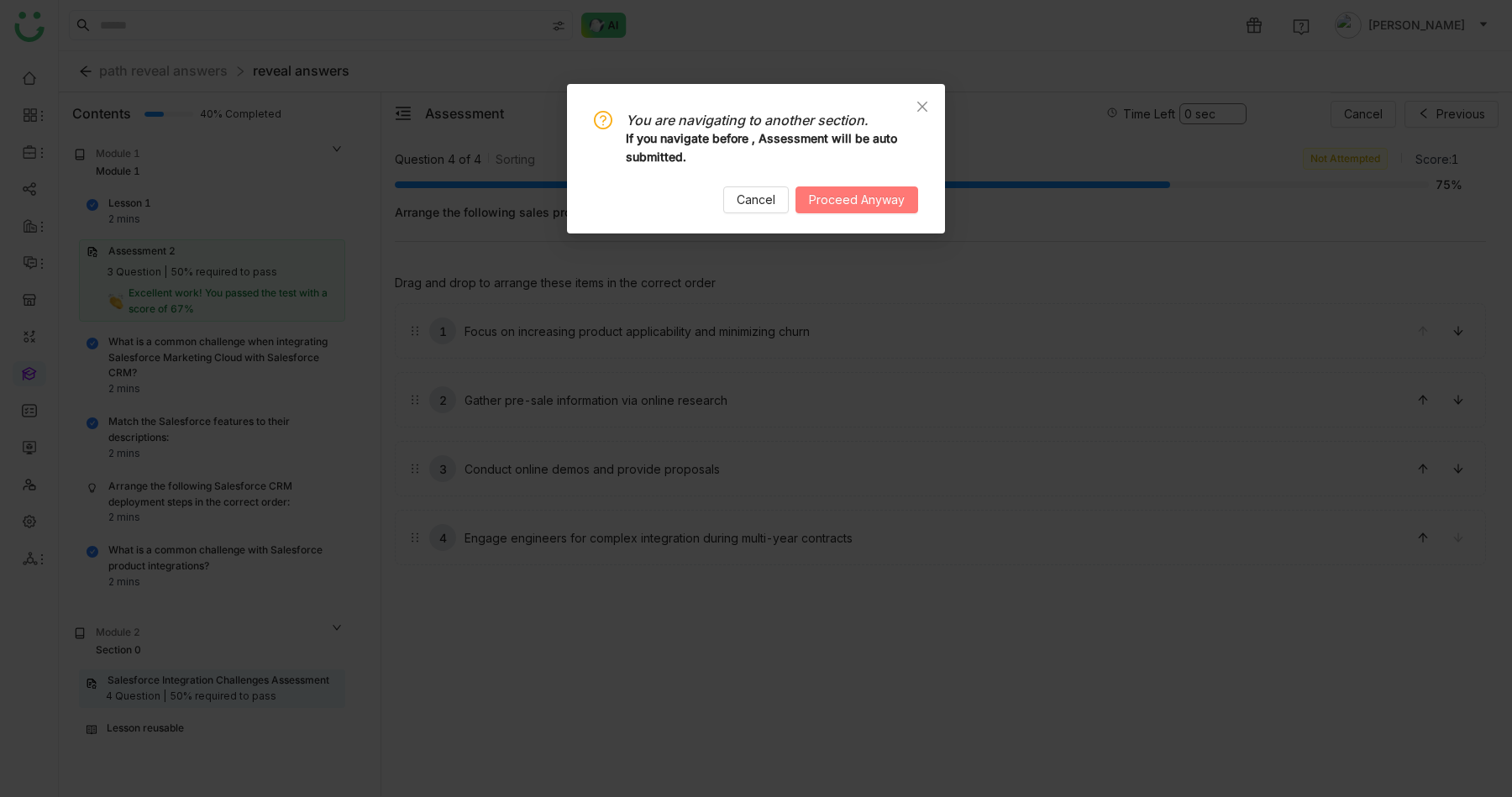
click at [848, 210] on button "Proceed Anyway" at bounding box center [857, 200] width 122 height 27
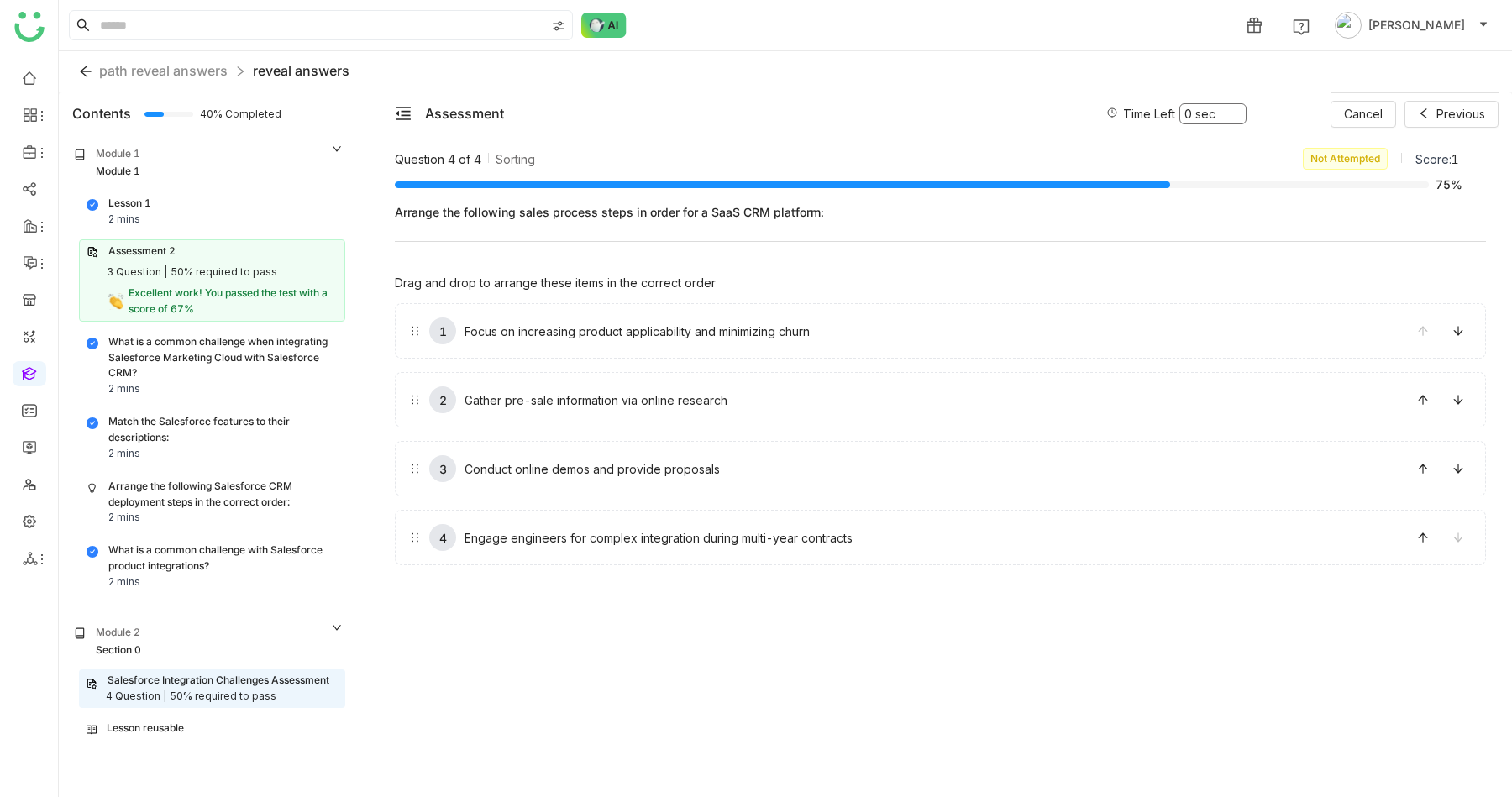
click at [180, 738] on div "Lesson reusable" at bounding box center [212, 729] width 265 height 23
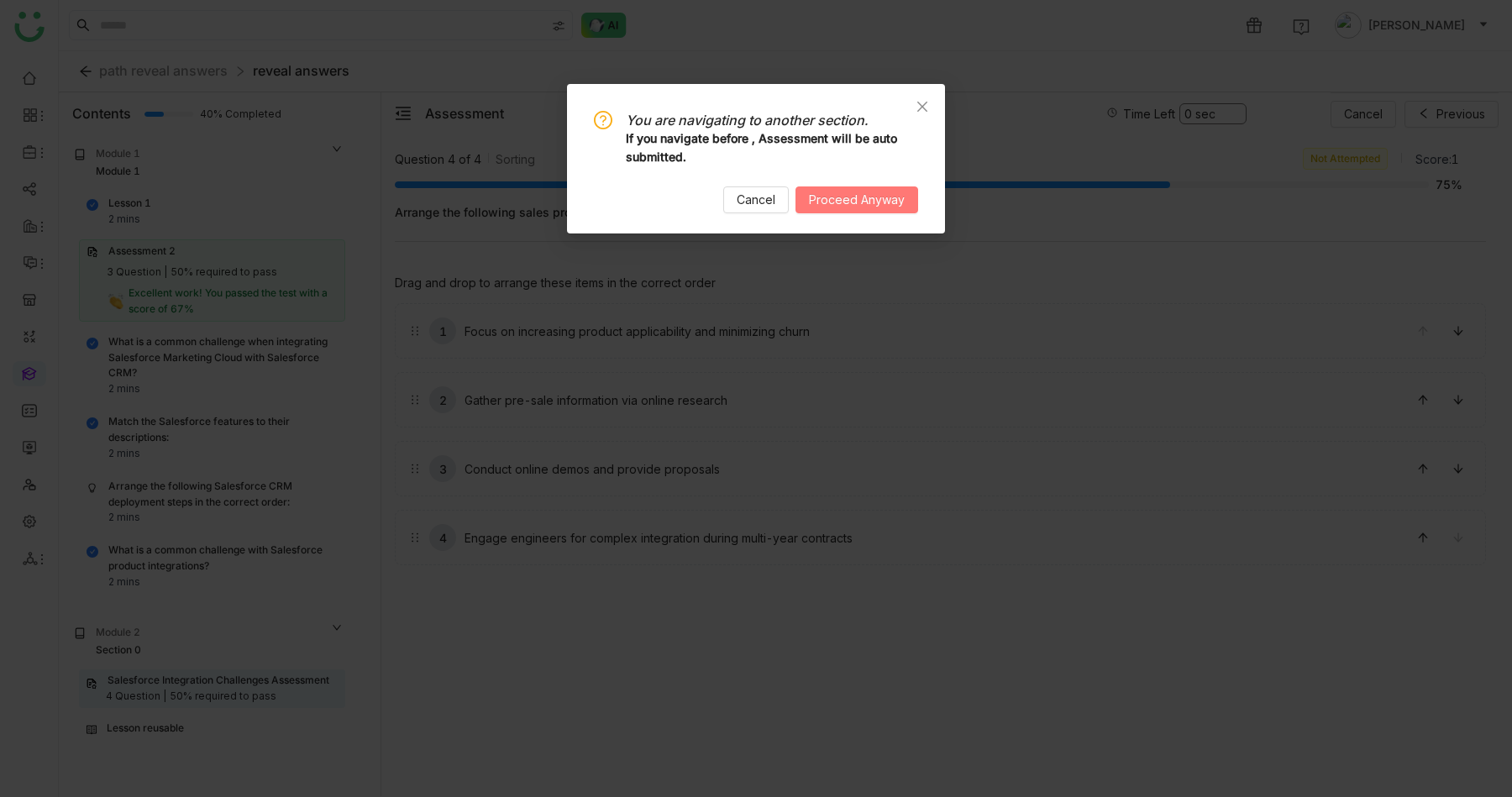
click at [878, 207] on span "Proceed Anyway" at bounding box center [857, 199] width 96 height 18
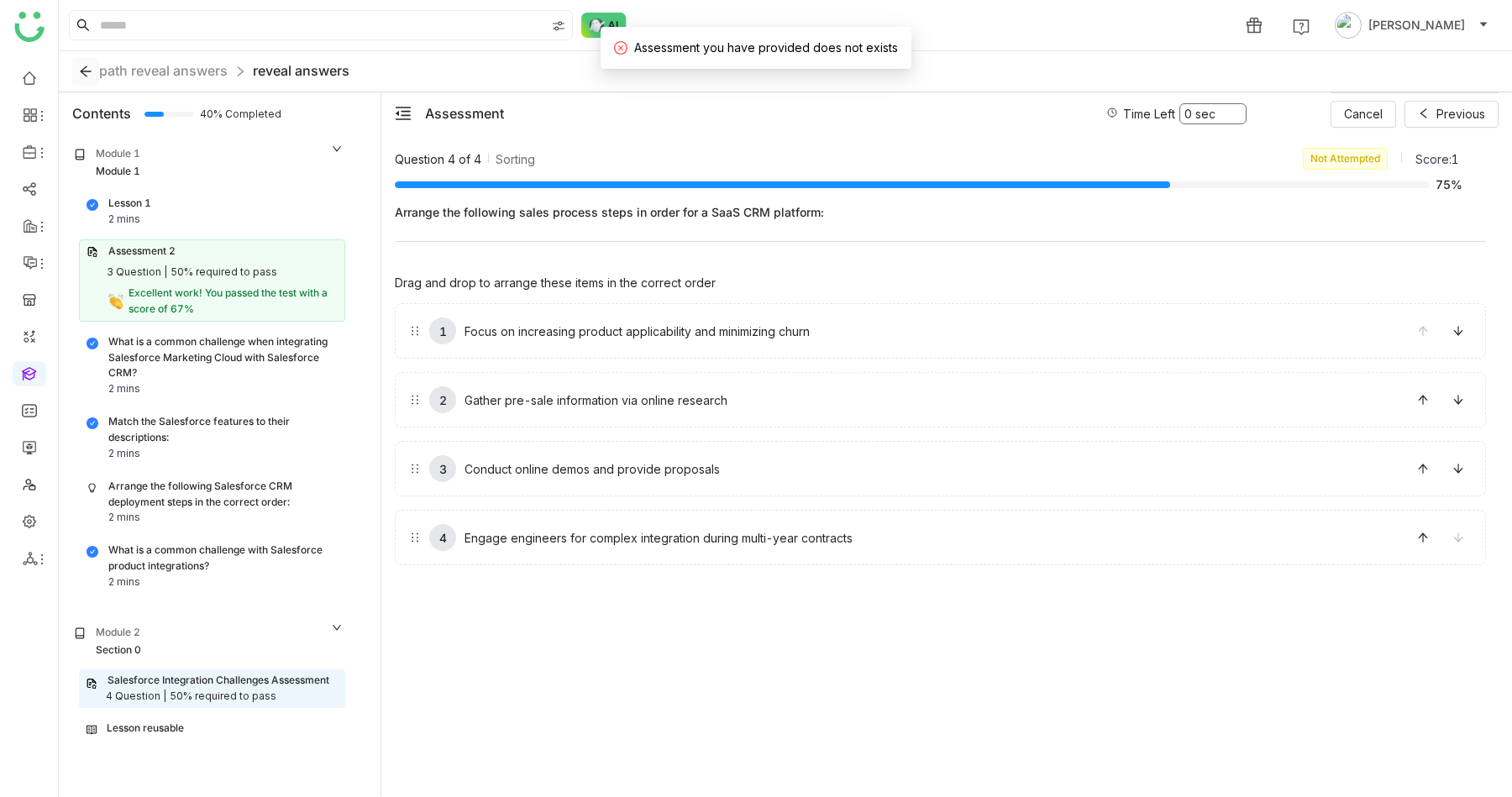
click at [95, 77] on icon at bounding box center [85, 71] width 26 height 13
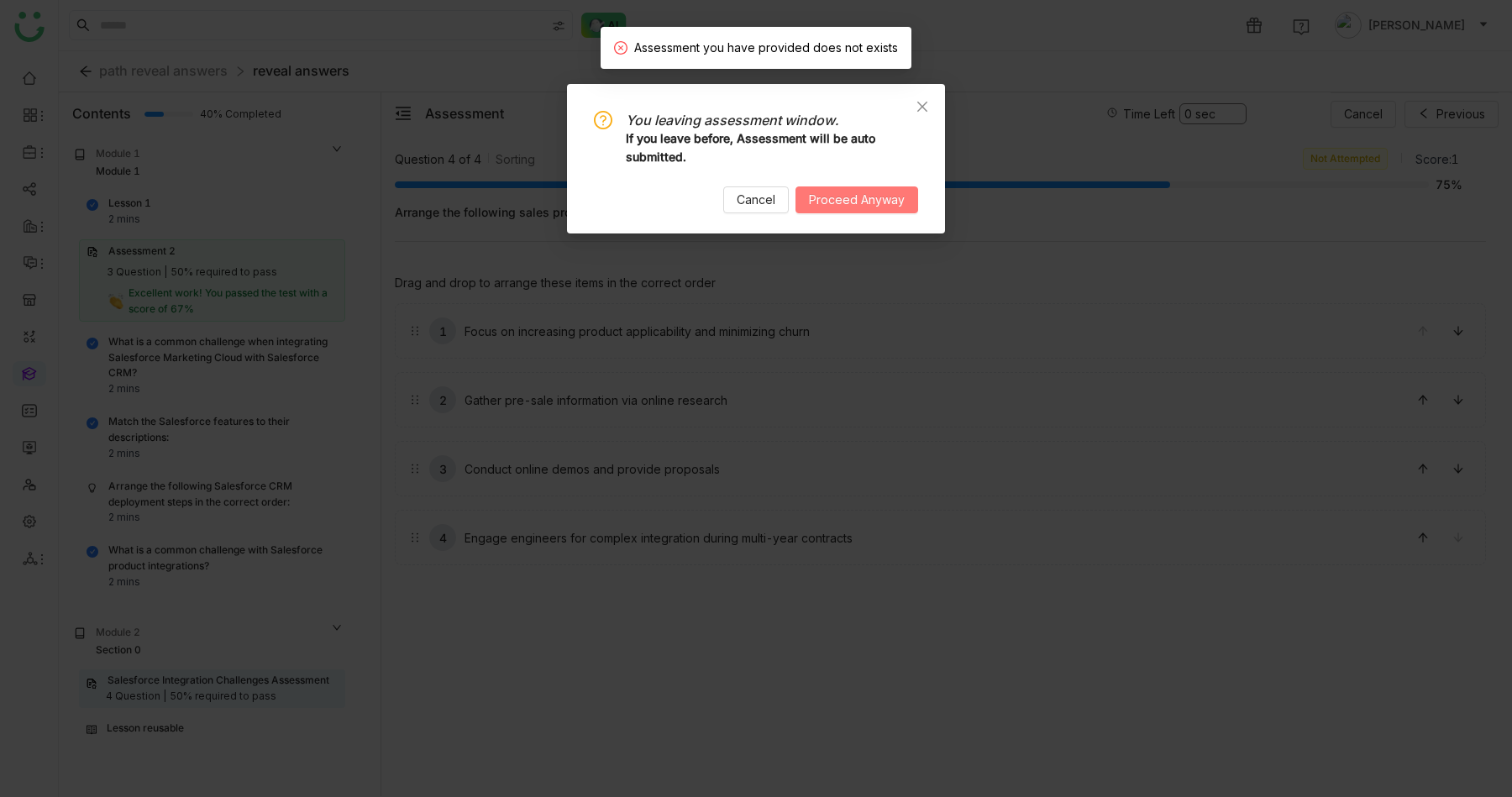
click at [895, 212] on button "Proceed Anyway" at bounding box center [857, 200] width 122 height 27
